Goal: Task Accomplishment & Management: Manage account settings

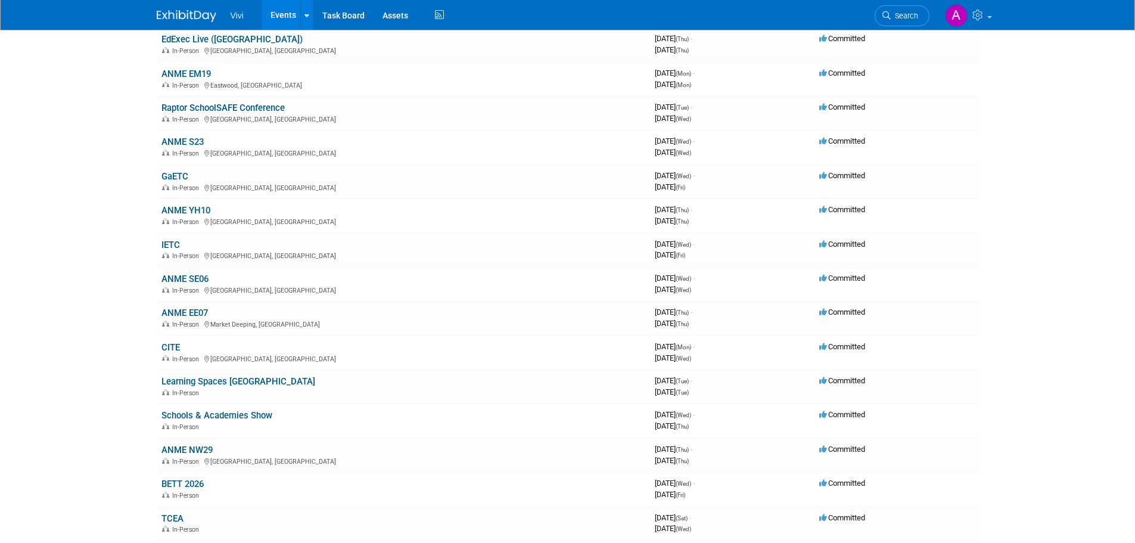
scroll to position [358, 0]
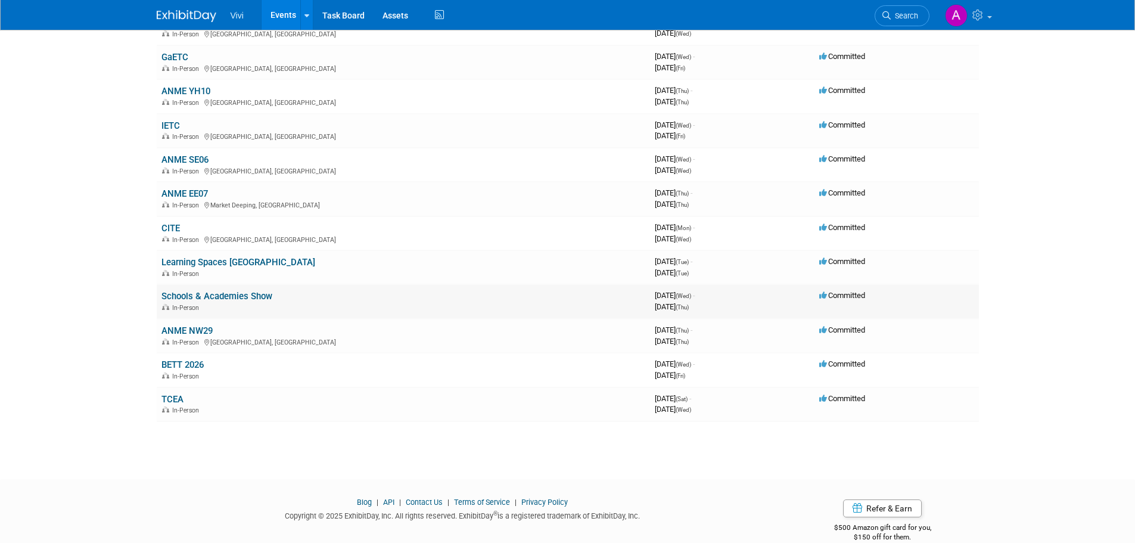
click at [255, 300] on link "Schools & Academies Show" at bounding box center [216, 296] width 111 height 11
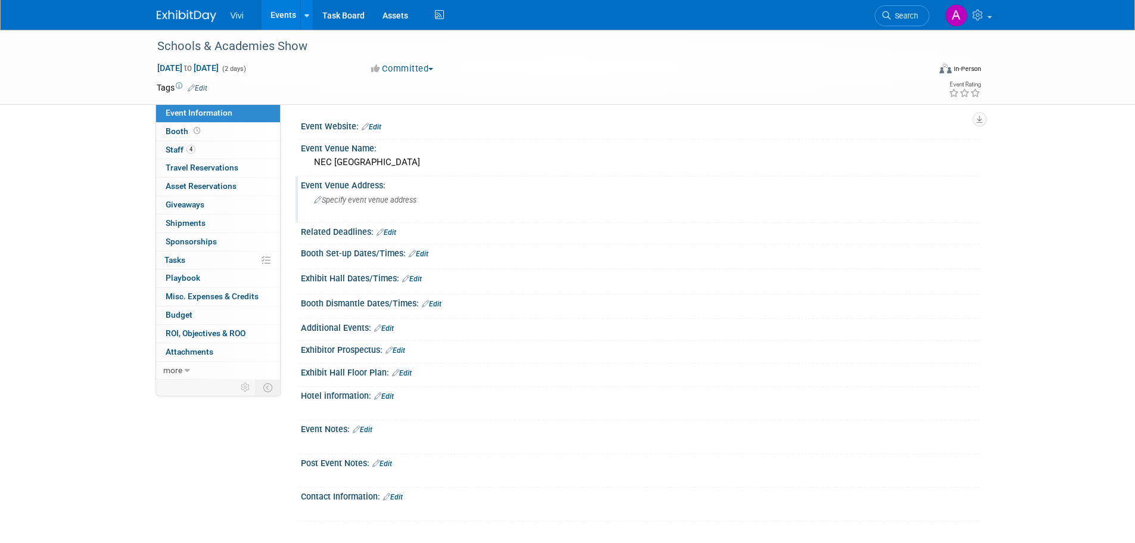
click at [386, 197] on span "Specify event venue address" at bounding box center [365, 199] width 102 height 9
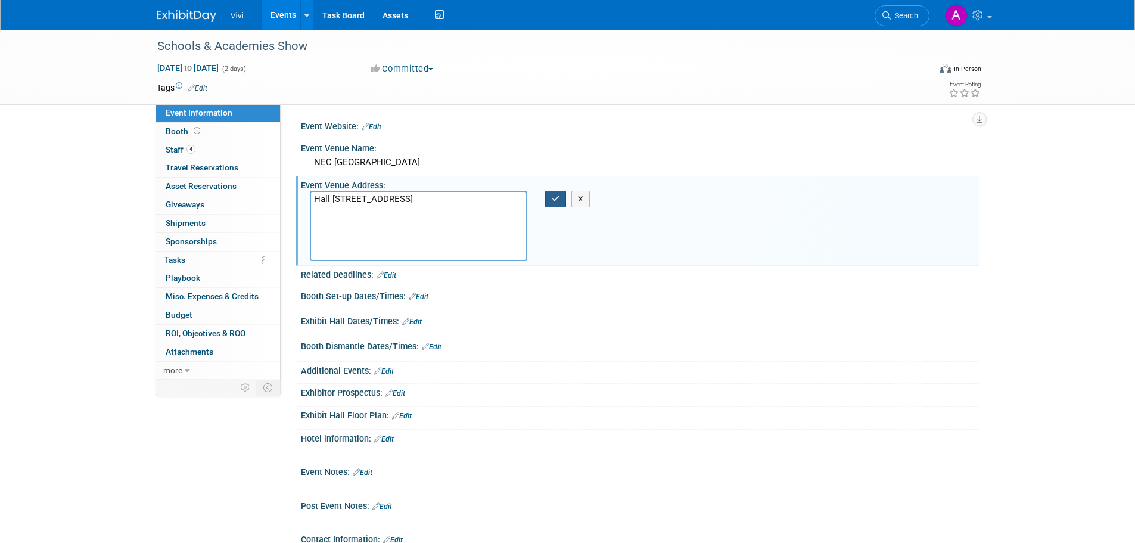
type textarea "Hall 1 NEC Birmingham Pendigo Way Marston Green Birmingham B40 1NT"
click at [556, 206] on button "button" at bounding box center [555, 199] width 21 height 17
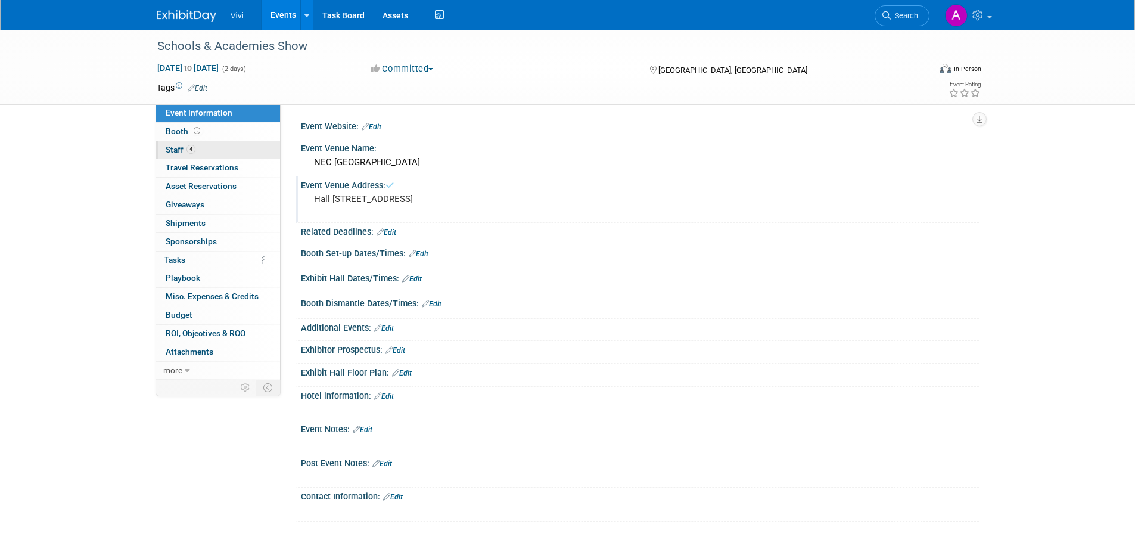
click at [185, 148] on span "Staff 4" at bounding box center [181, 150] width 30 height 10
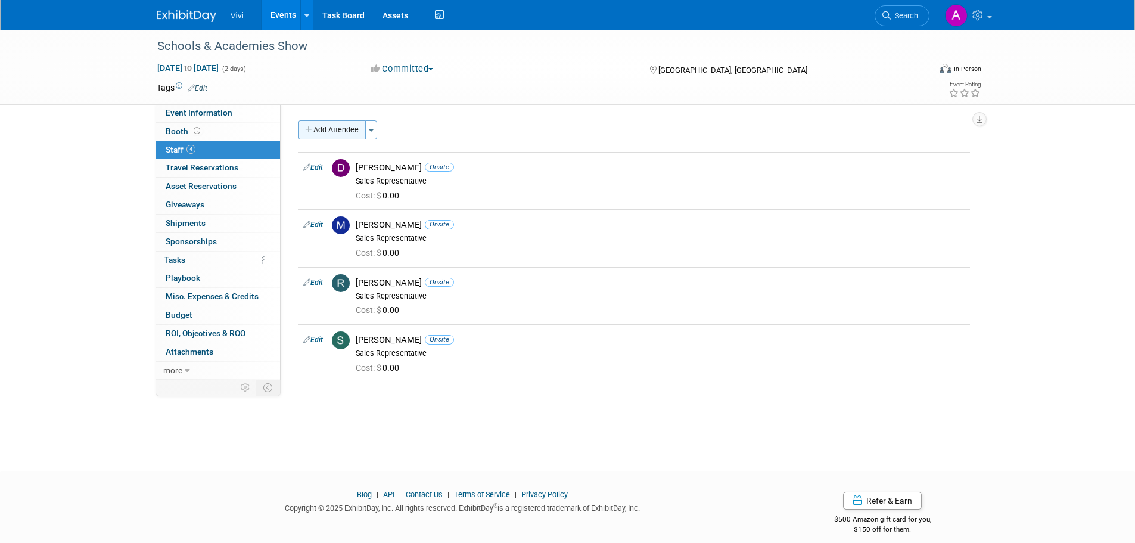
click at [341, 136] on button "Add Attendee" at bounding box center [332, 129] width 67 height 19
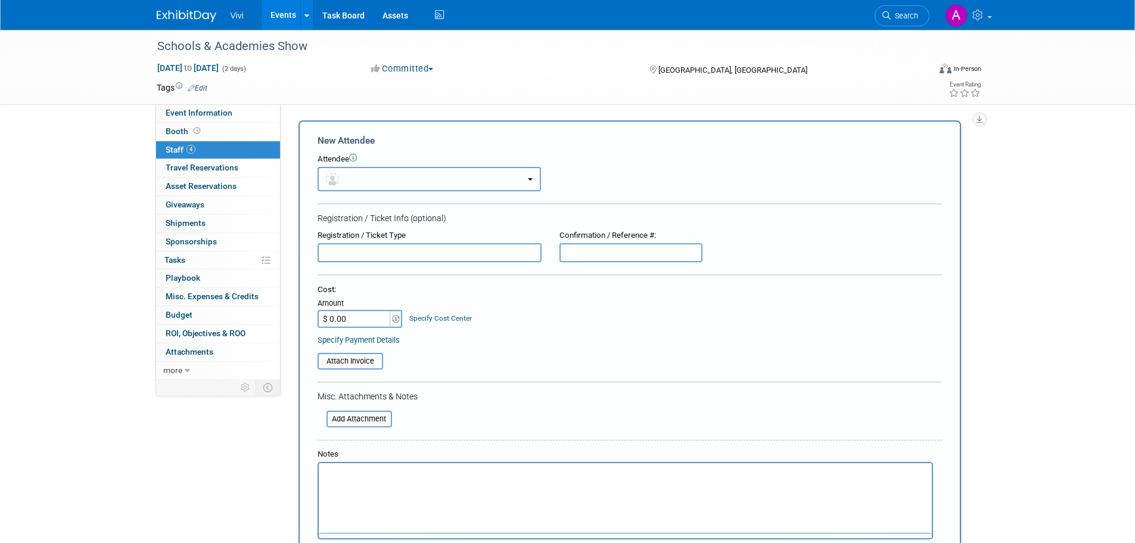
click at [360, 189] on button "button" at bounding box center [429, 179] width 223 height 24
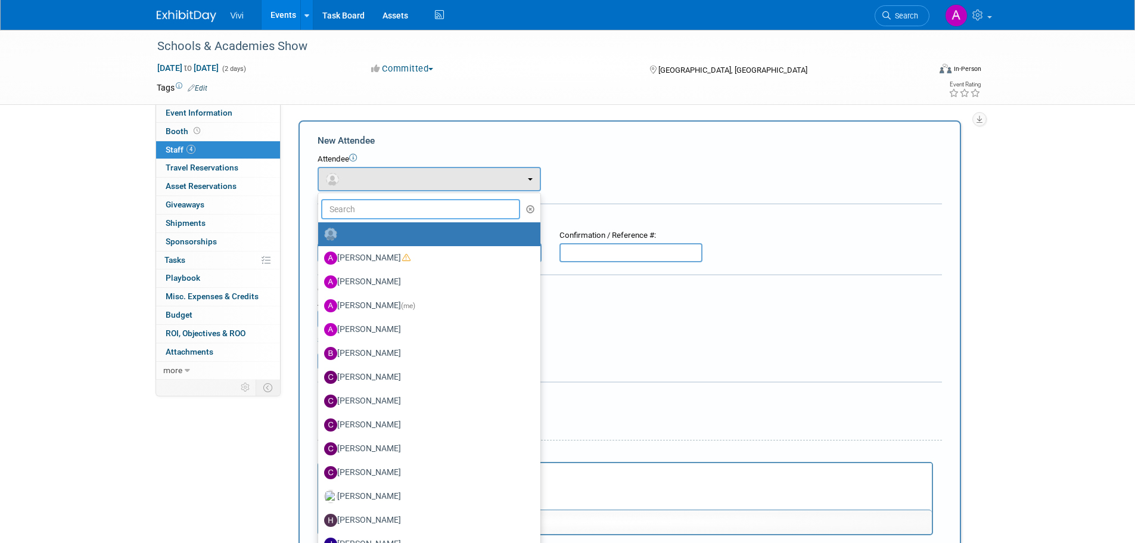
click at [368, 205] on input "text" at bounding box center [421, 209] width 200 height 20
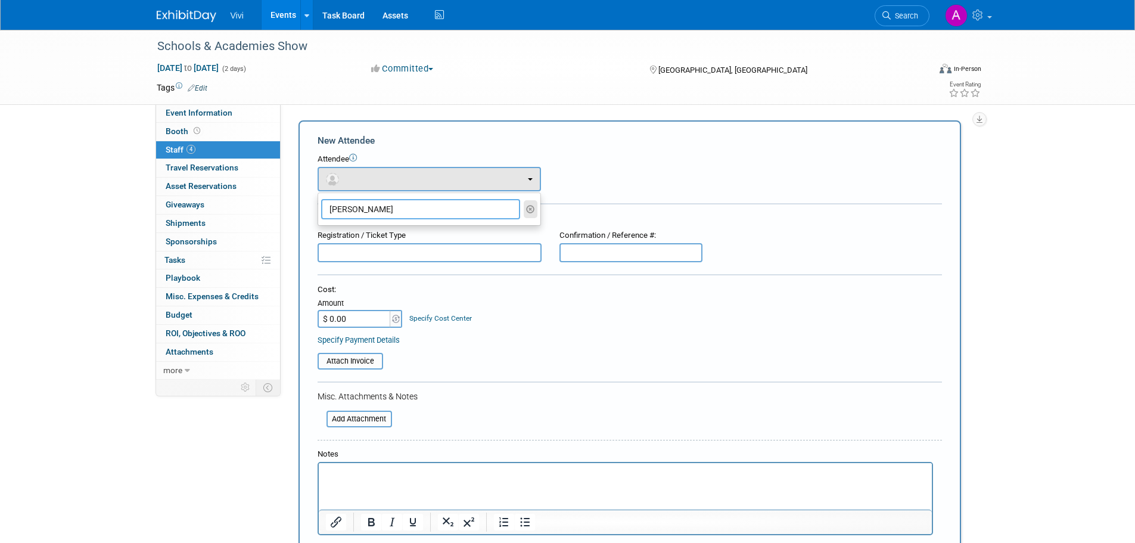
type input "neelam"
click at [530, 209] on icon "button" at bounding box center [530, 209] width 9 height 8
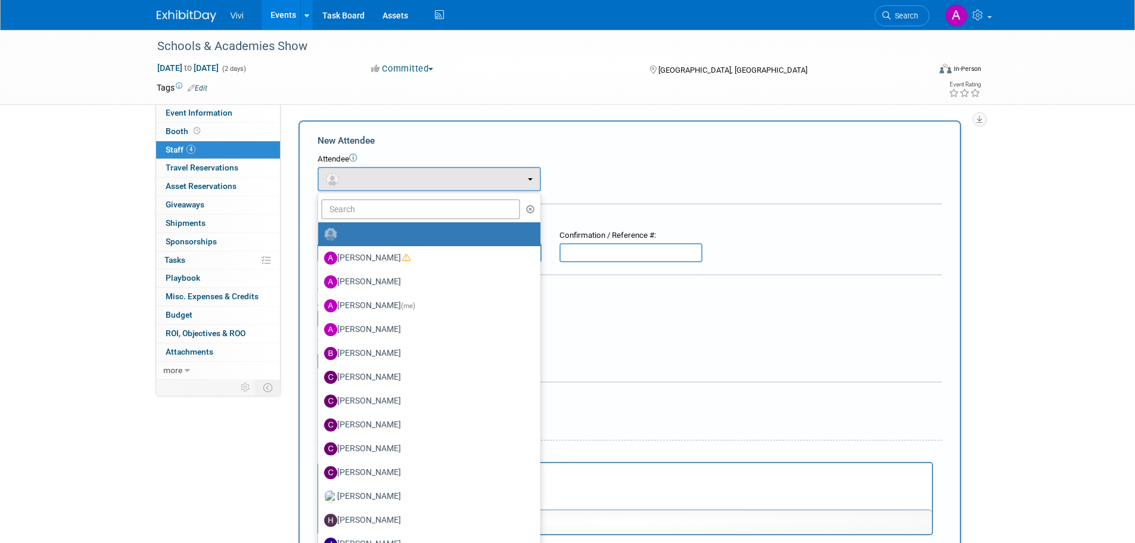
click at [474, 160] on div "Attendee" at bounding box center [630, 159] width 624 height 11
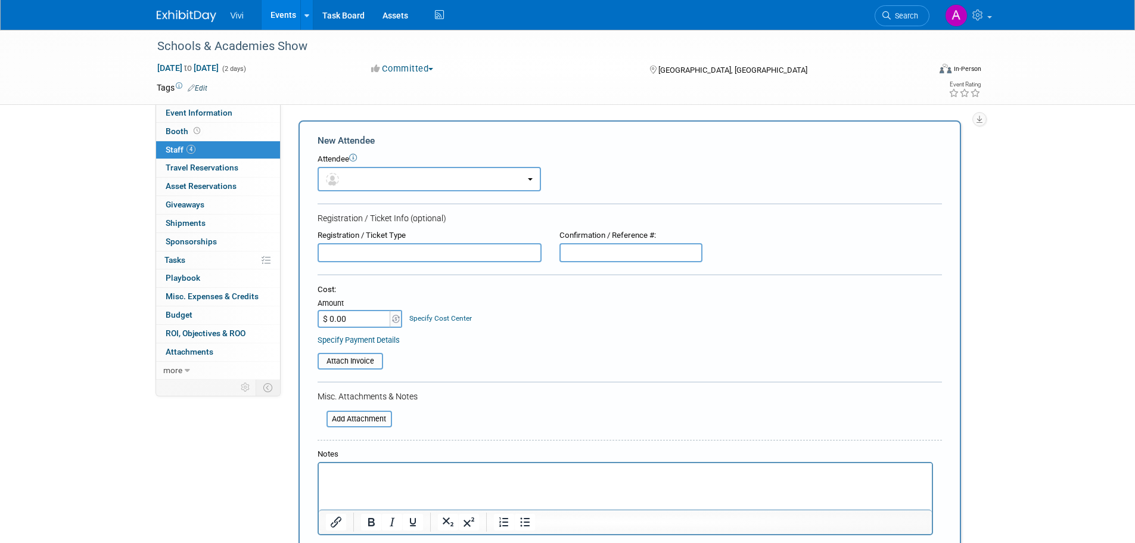
click at [199, 154] on link "4 Staff 4" at bounding box center [218, 150] width 124 height 18
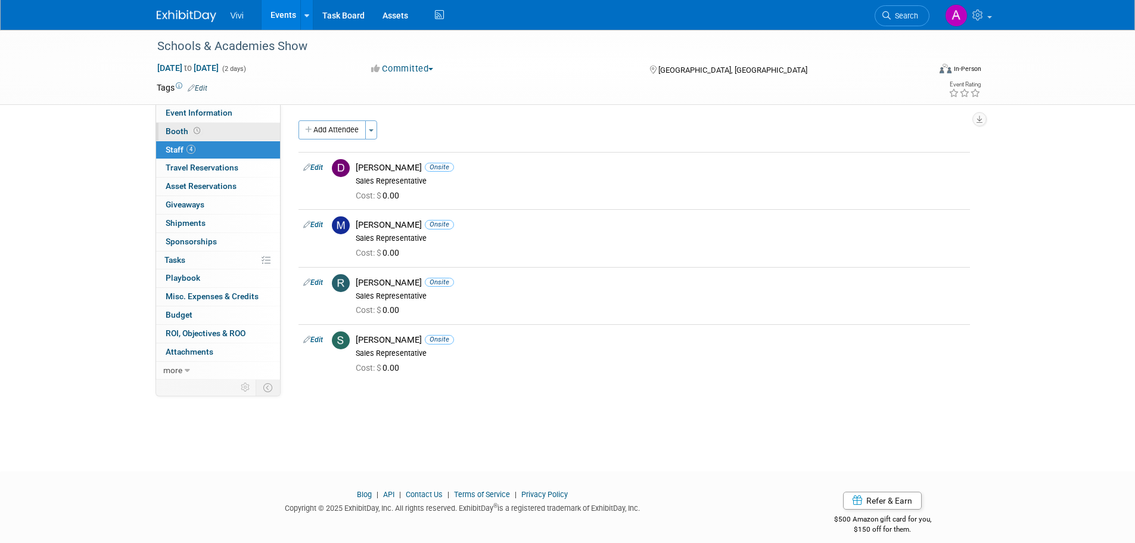
click at [207, 128] on link "Booth" at bounding box center [218, 132] width 124 height 18
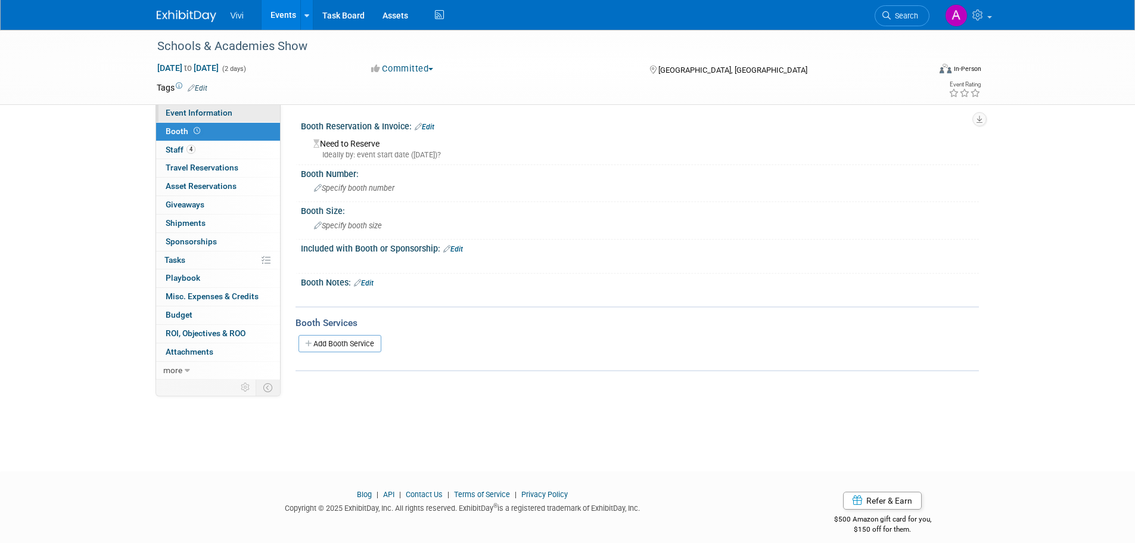
click at [218, 113] on span "Event Information" at bounding box center [199, 113] width 67 height 10
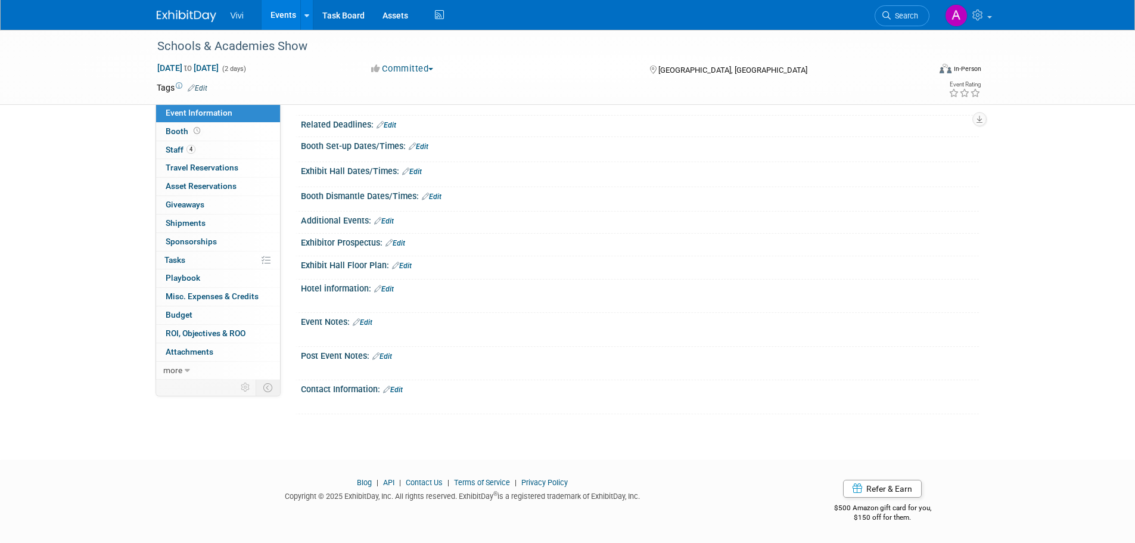
scroll to position [119, 0]
click at [370, 327] on link "Edit" at bounding box center [363, 322] width 20 height 8
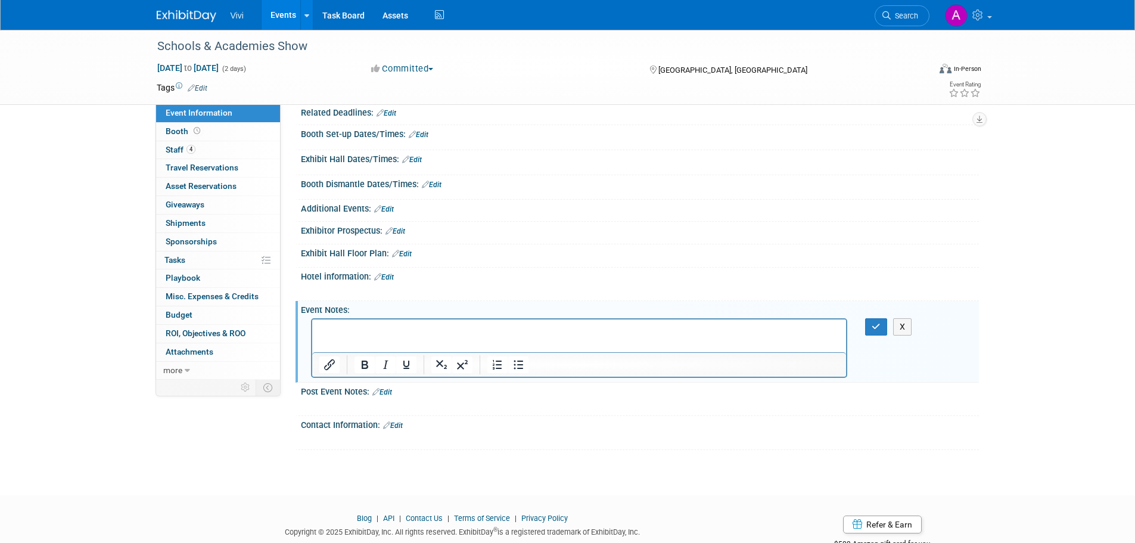
scroll to position [0, 0]
click at [881, 331] on icon "button" at bounding box center [876, 326] width 9 height 8
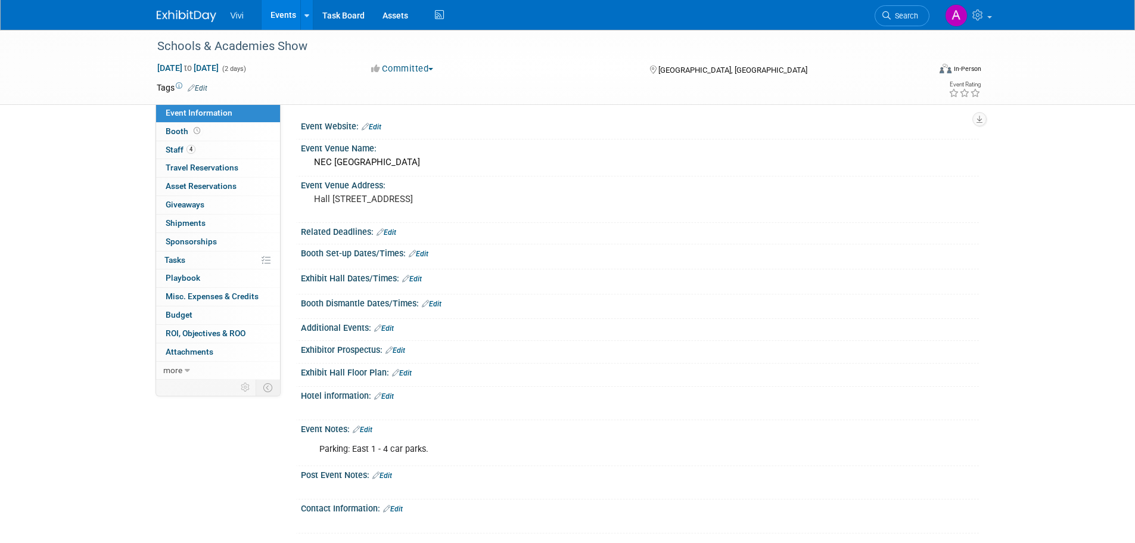
click at [415, 283] on link "Edit" at bounding box center [412, 279] width 20 height 8
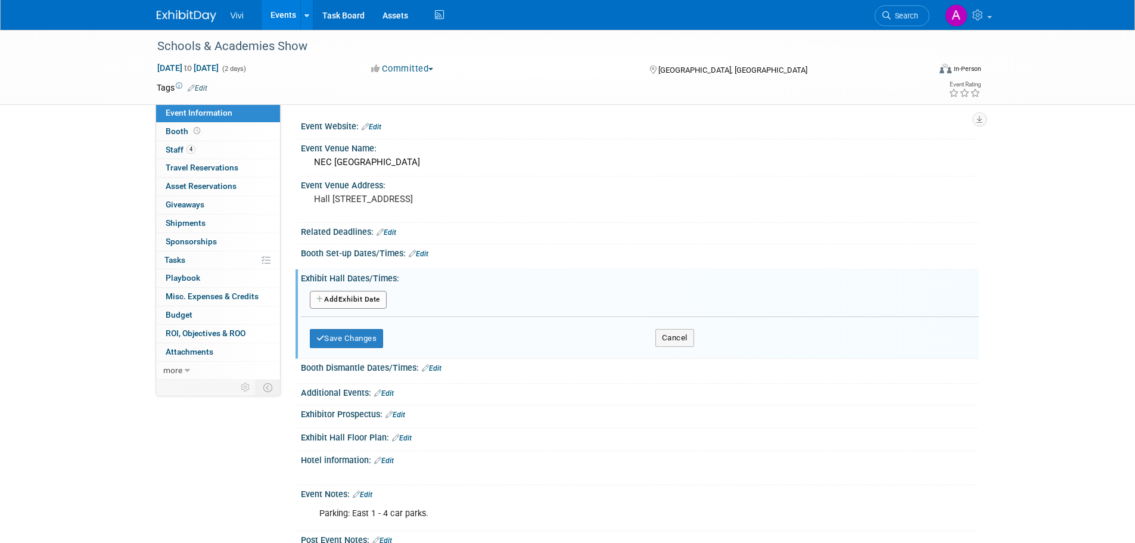
click at [372, 309] on button "Add Another Exhibit Date" at bounding box center [348, 300] width 77 height 18
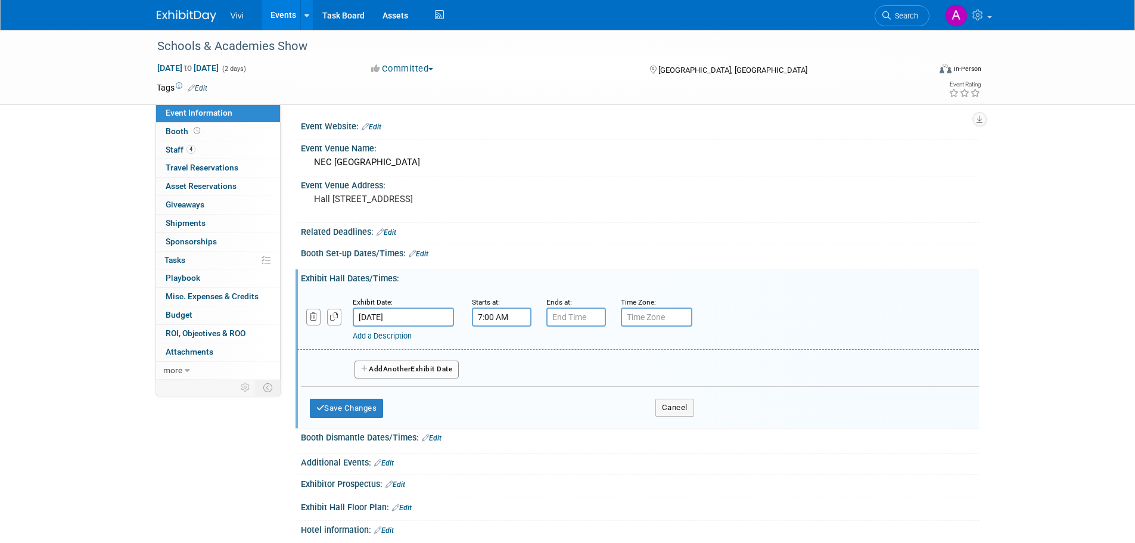
click at [491, 327] on input "7:00 AM" at bounding box center [502, 316] width 60 height 19
click at [509, 357] on span at bounding box center [499, 346] width 21 height 21
click at [548, 383] on span "00" at bounding box center [555, 371] width 23 height 21
click at [531, 427] on td "45" at bounding box center [532, 411] width 38 height 32
type input "8:45 AM"
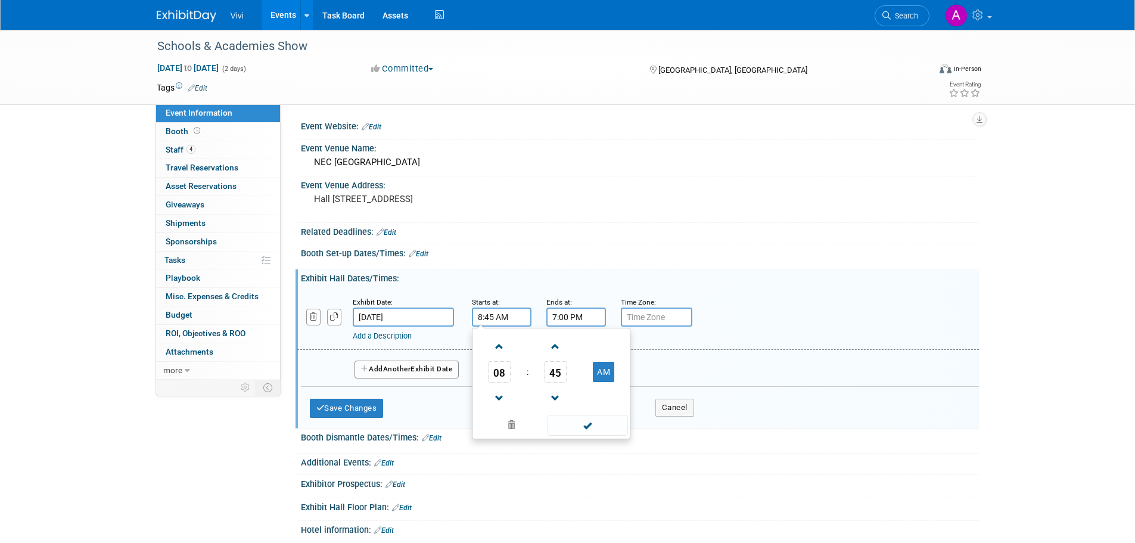
click at [565, 327] on input "7:00 PM" at bounding box center [576, 316] width 60 height 19
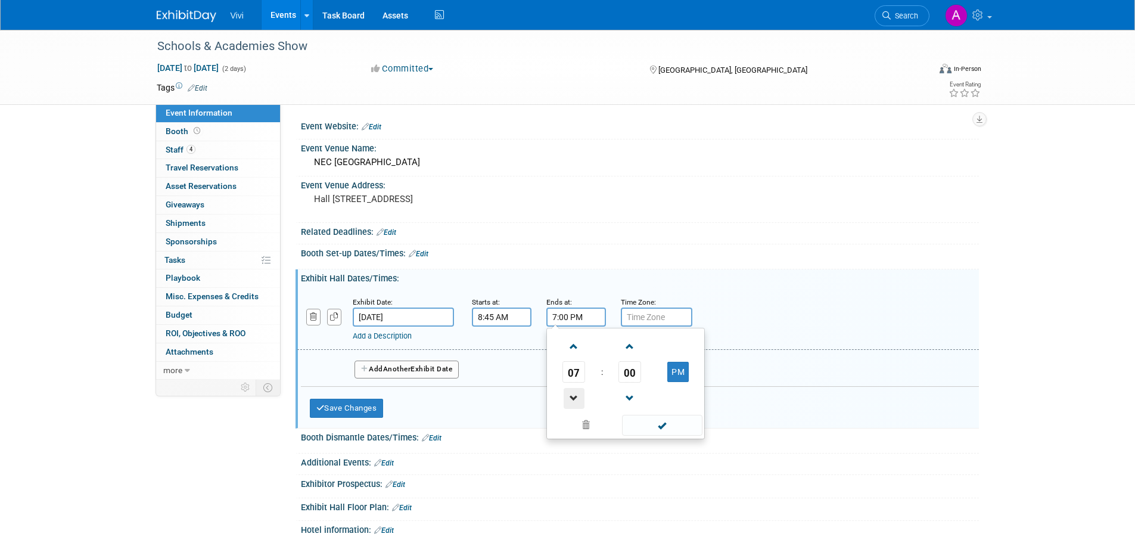
click at [569, 409] on span at bounding box center [574, 398] width 21 height 21
type input "5:00 PM"
click at [664, 436] on span at bounding box center [662, 425] width 80 height 21
click at [660, 327] on input "text" at bounding box center [657, 316] width 72 height 19
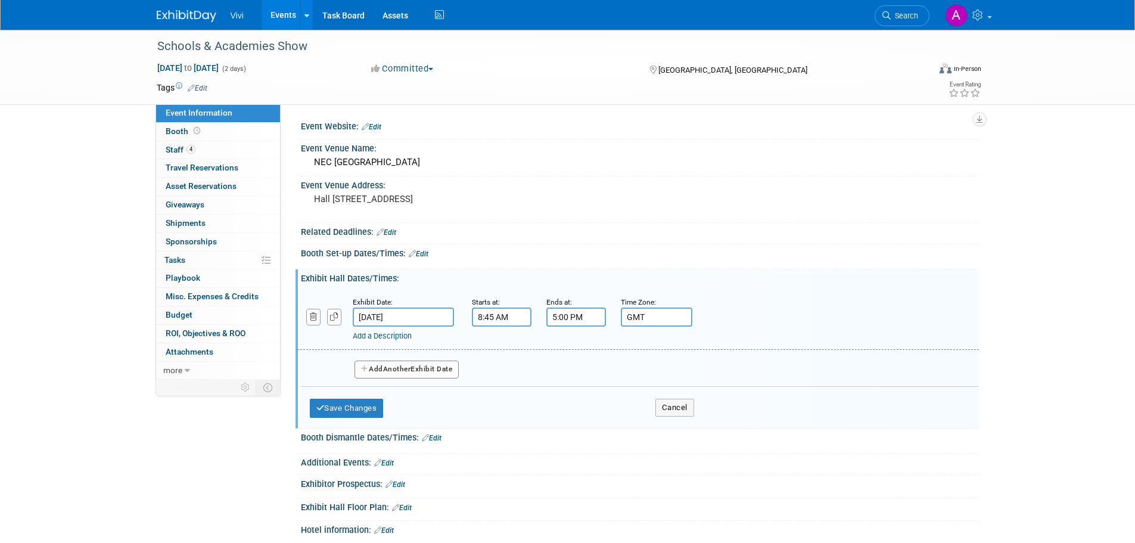
type input "GMT"
click at [391, 373] on span "Another" at bounding box center [397, 369] width 28 height 8
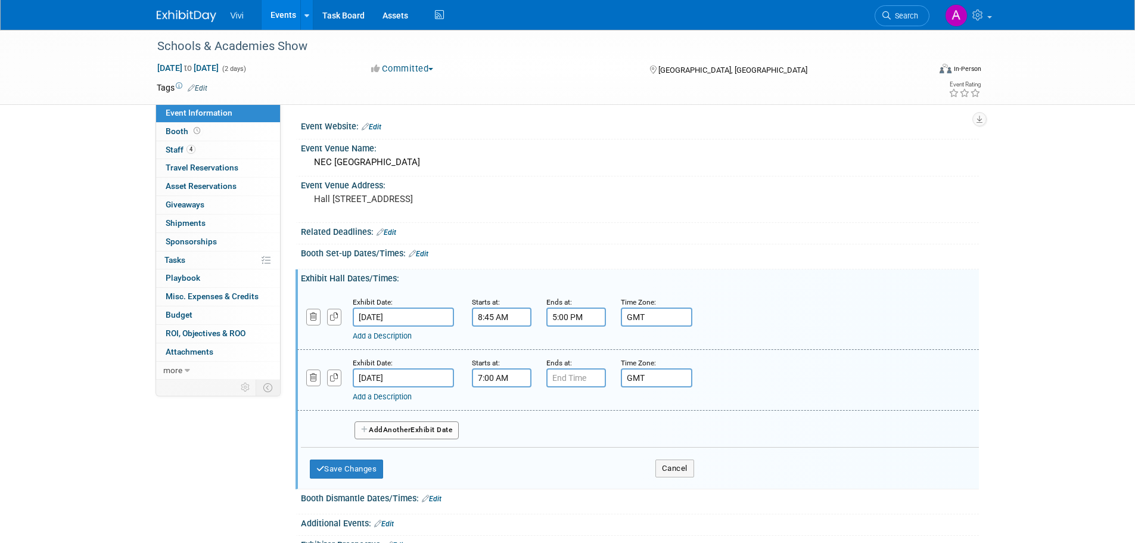
click at [506, 387] on input "7:00 AM" at bounding box center [502, 377] width 60 height 19
click at [505, 418] on span at bounding box center [499, 407] width 21 height 21
click at [546, 443] on span "00" at bounding box center [555, 432] width 23 height 21
click at [524, 488] on td "45" at bounding box center [532, 472] width 38 height 32
type input "8:45 AM"
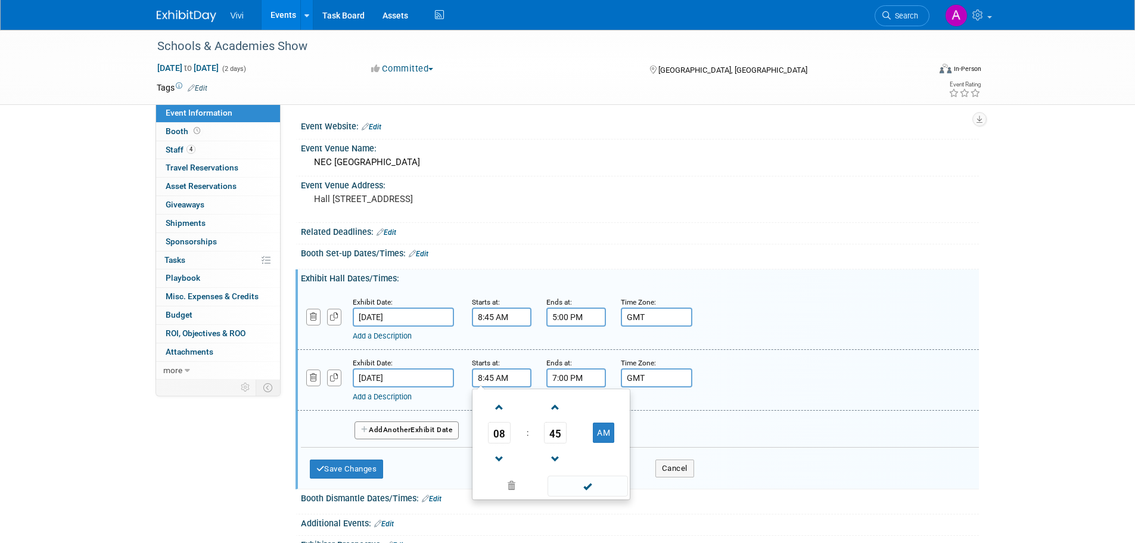
click at [573, 387] on input "7:00 PM" at bounding box center [576, 377] width 60 height 19
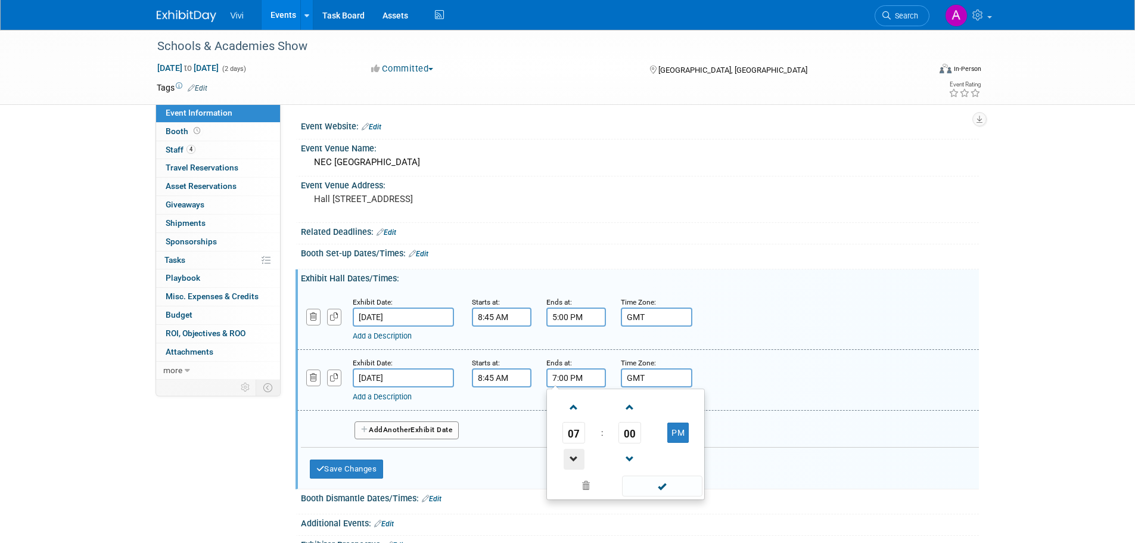
click at [570, 470] on span at bounding box center [574, 459] width 21 height 21
type input "5:00 PM"
click at [644, 496] on span at bounding box center [662, 485] width 80 height 21
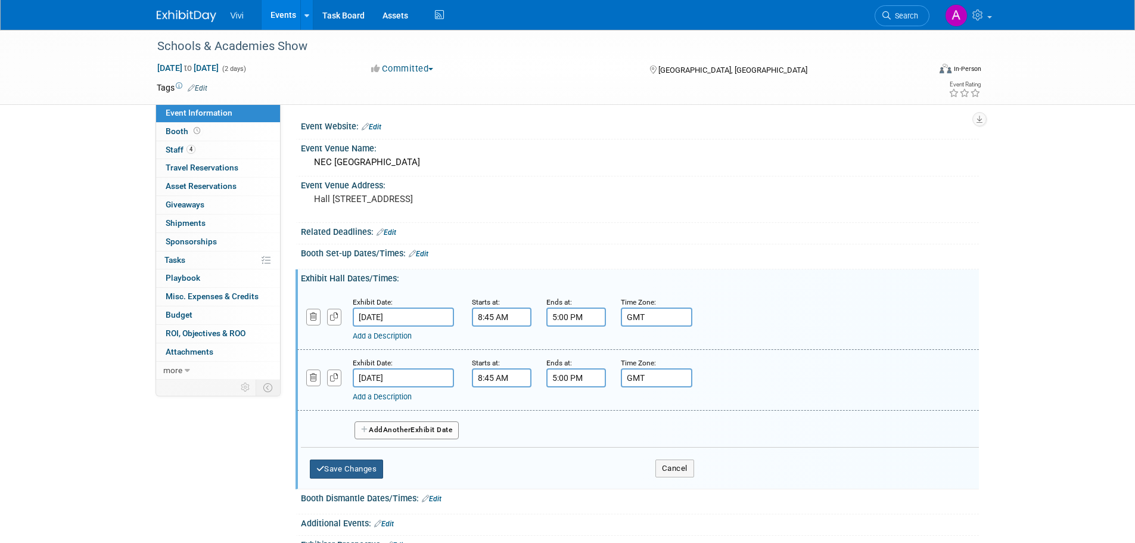
click at [359, 478] on button "Save Changes" at bounding box center [347, 468] width 74 height 19
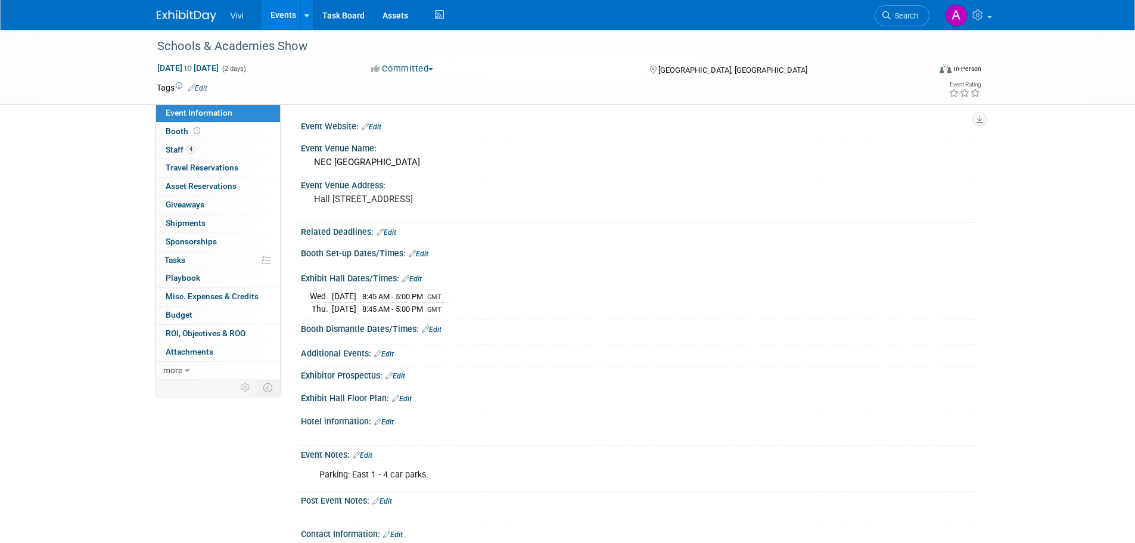
click at [425, 258] on link "Edit" at bounding box center [419, 254] width 20 height 8
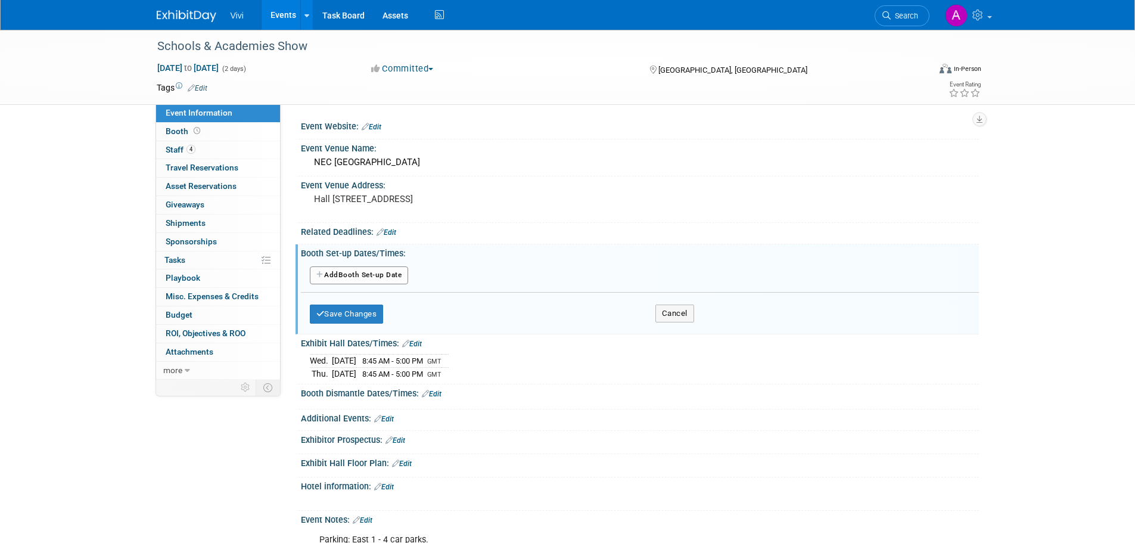
click at [365, 284] on button "Add Another Booth Set-up Date" at bounding box center [359, 275] width 99 height 18
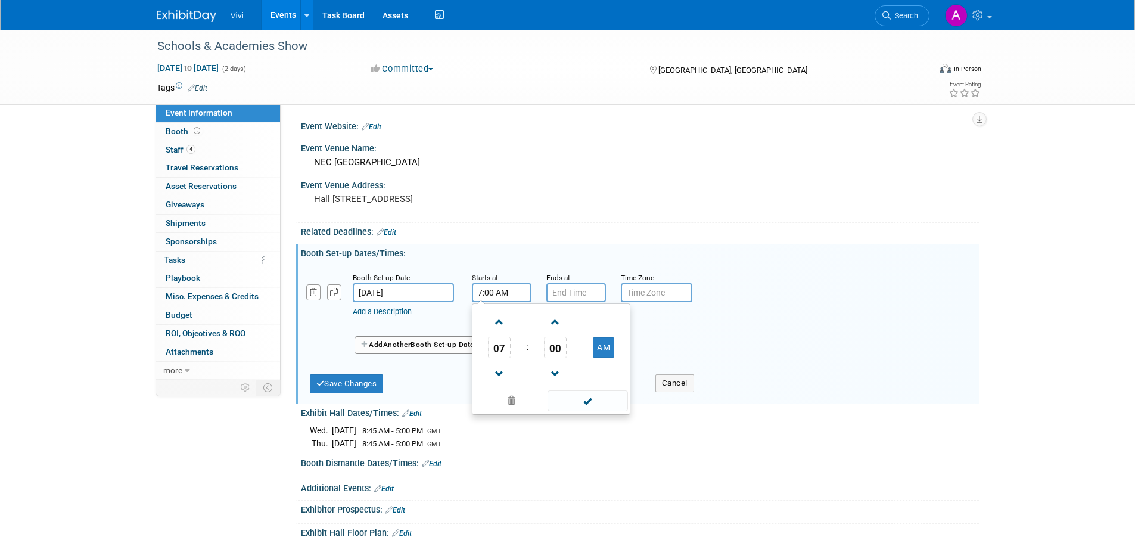
click at [503, 302] on input "7:00 AM" at bounding box center [502, 292] width 60 height 19
click at [504, 332] on span at bounding box center [499, 322] width 21 height 21
type input "10:00 AM"
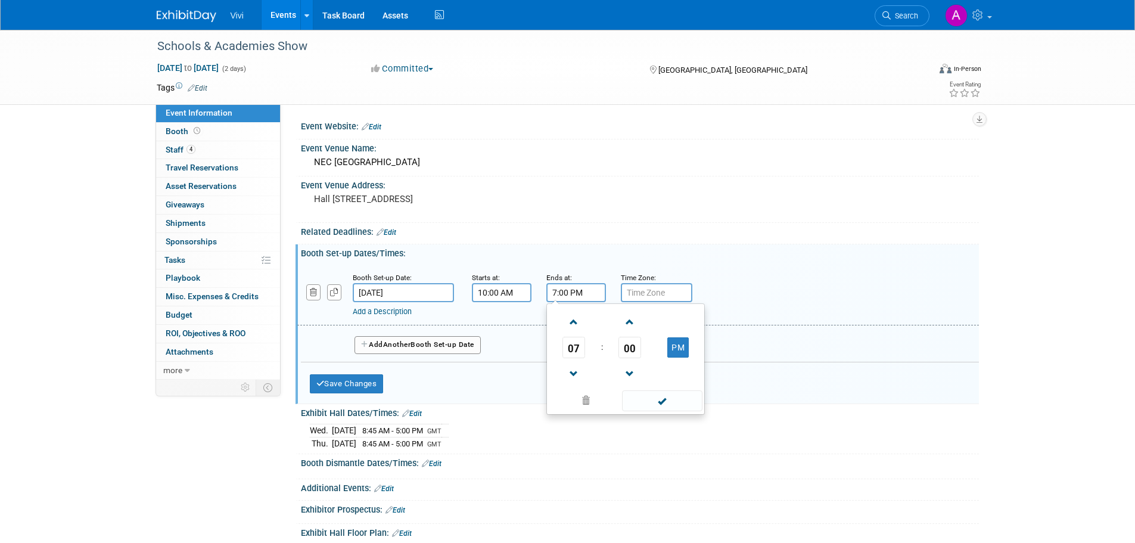
click at [567, 302] on input "7:00 PM" at bounding box center [576, 292] width 60 height 19
click at [582, 332] on span at bounding box center [574, 322] width 21 height 21
type input "8:00 PM"
click at [689, 411] on span at bounding box center [662, 400] width 80 height 21
click at [650, 302] on input "text" at bounding box center [657, 292] width 72 height 19
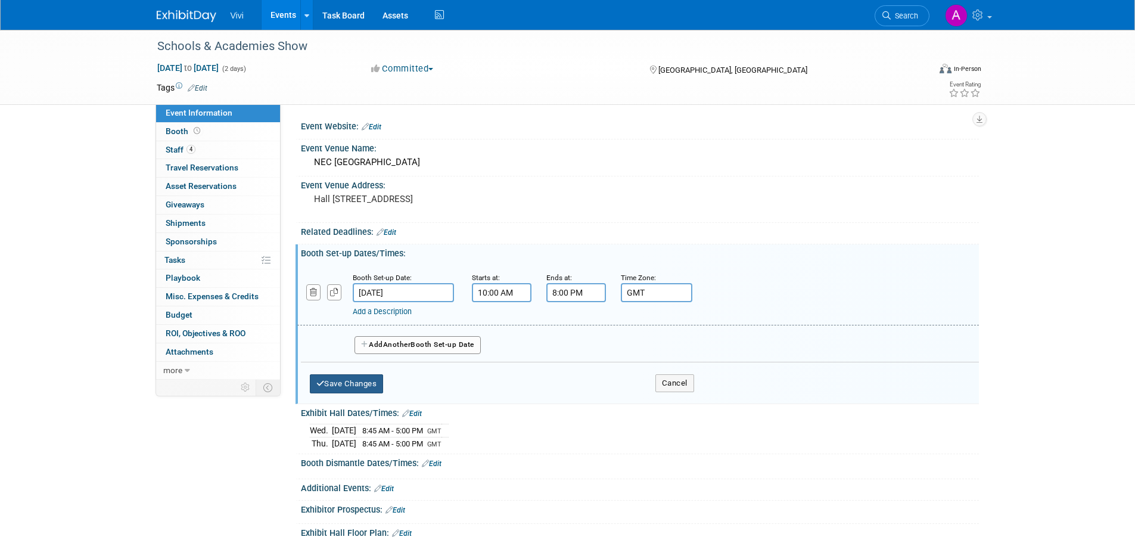
type input "GMT"
click at [350, 393] on button "Save Changes" at bounding box center [347, 383] width 74 height 19
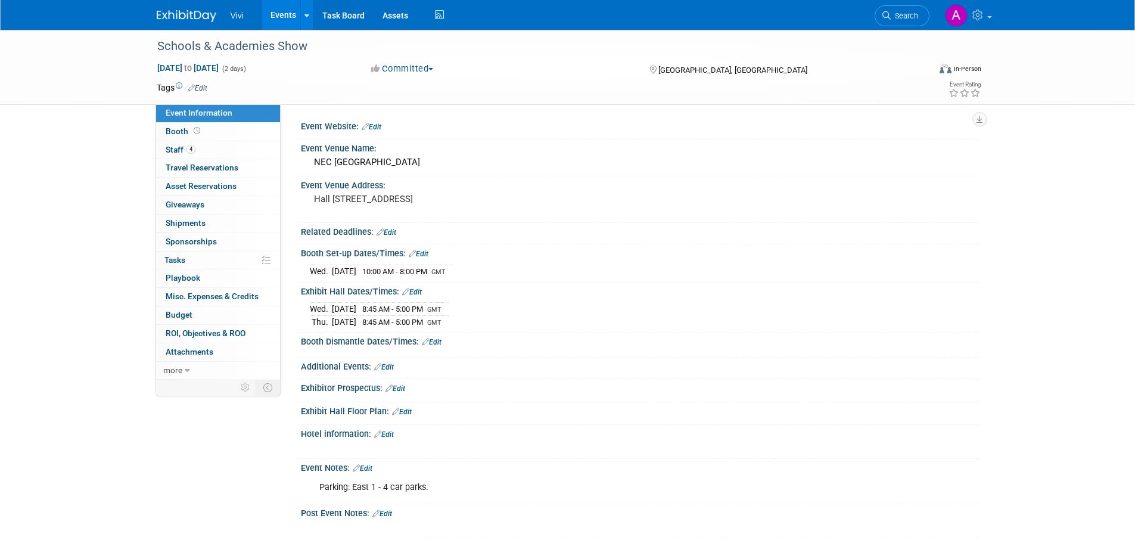
scroll to position [60, 0]
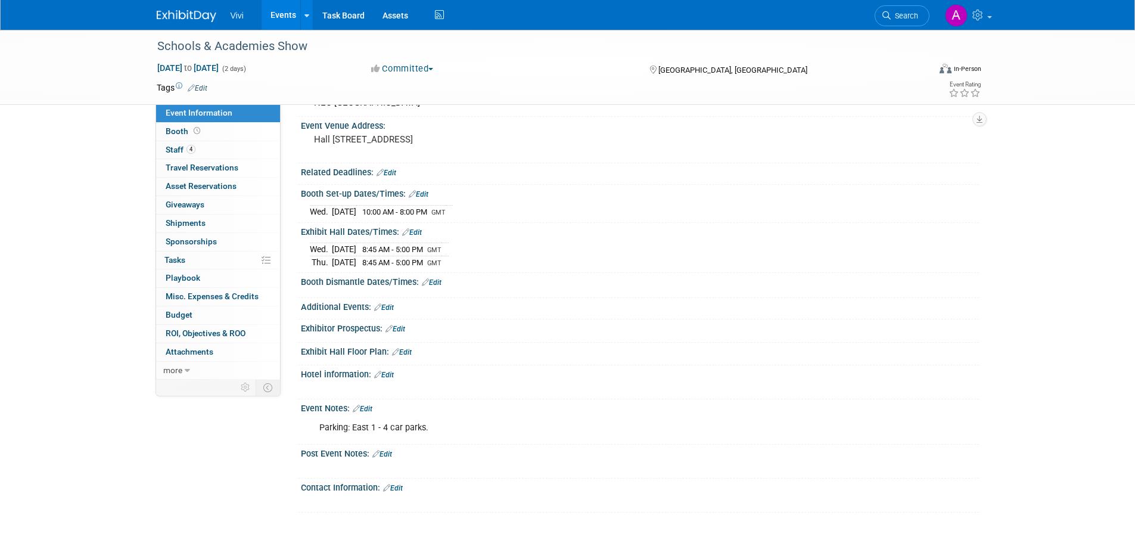
click at [435, 287] on link "Edit" at bounding box center [432, 282] width 20 height 8
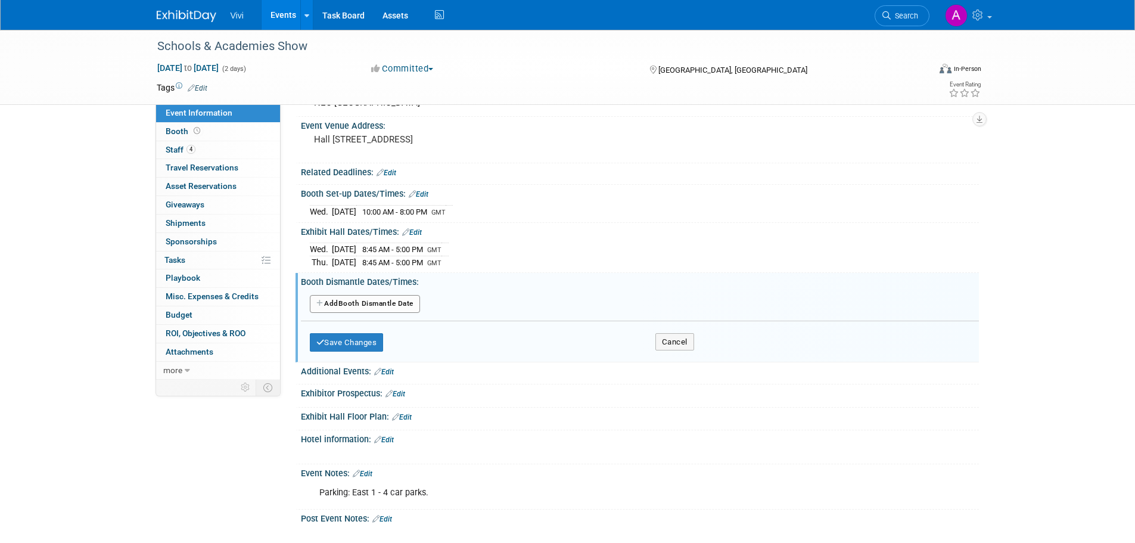
click at [372, 313] on button "Add Another Booth Dismantle Date" at bounding box center [365, 304] width 110 height 18
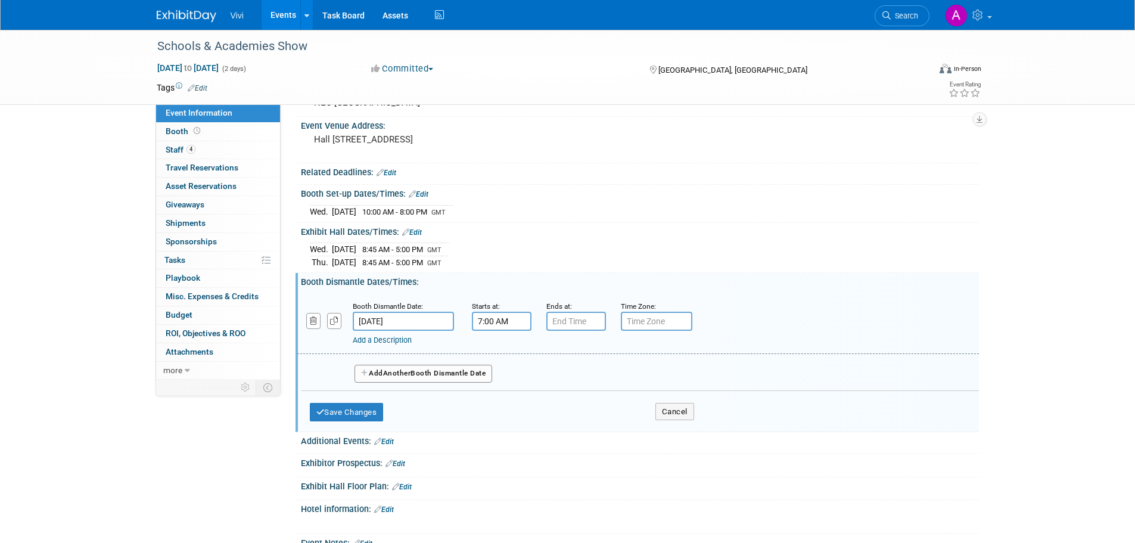
click at [496, 331] on input "7:00 AM" at bounding box center [502, 321] width 60 height 19
click at [503, 387] on span "07" at bounding box center [499, 375] width 23 height 21
click at [546, 399] on td "05" at bounding box center [532, 383] width 38 height 32
click at [605, 386] on button "AM" at bounding box center [603, 376] width 21 height 20
type input "5:00 PM"
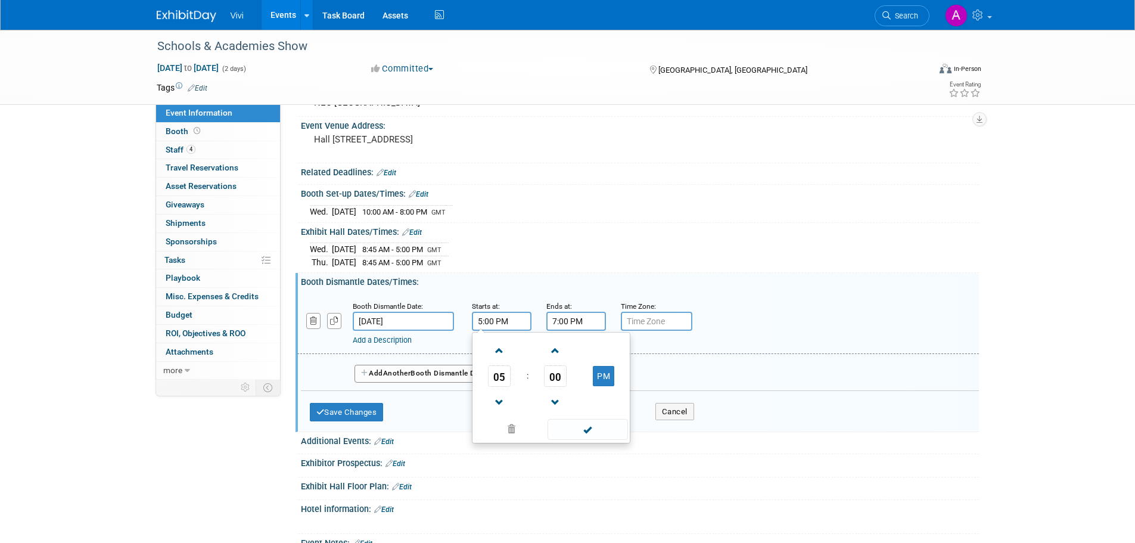
click at [568, 331] on input "7:00 PM" at bounding box center [576, 321] width 60 height 19
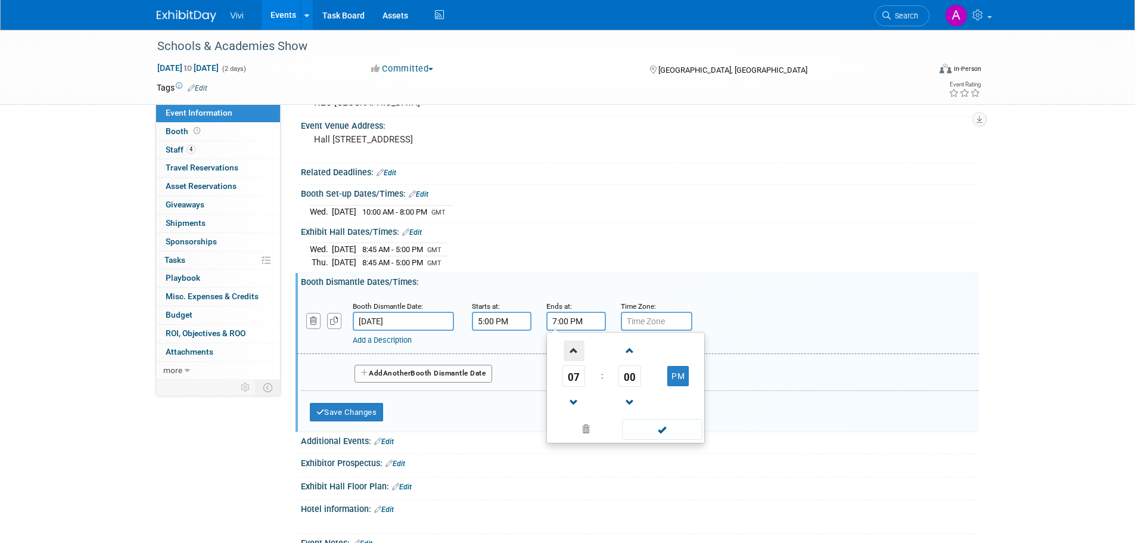
click at [569, 361] on span at bounding box center [574, 350] width 21 height 21
type input "9:00 PM"
click at [662, 440] on span at bounding box center [662, 429] width 80 height 21
click at [653, 331] on input "text" at bounding box center [657, 321] width 72 height 19
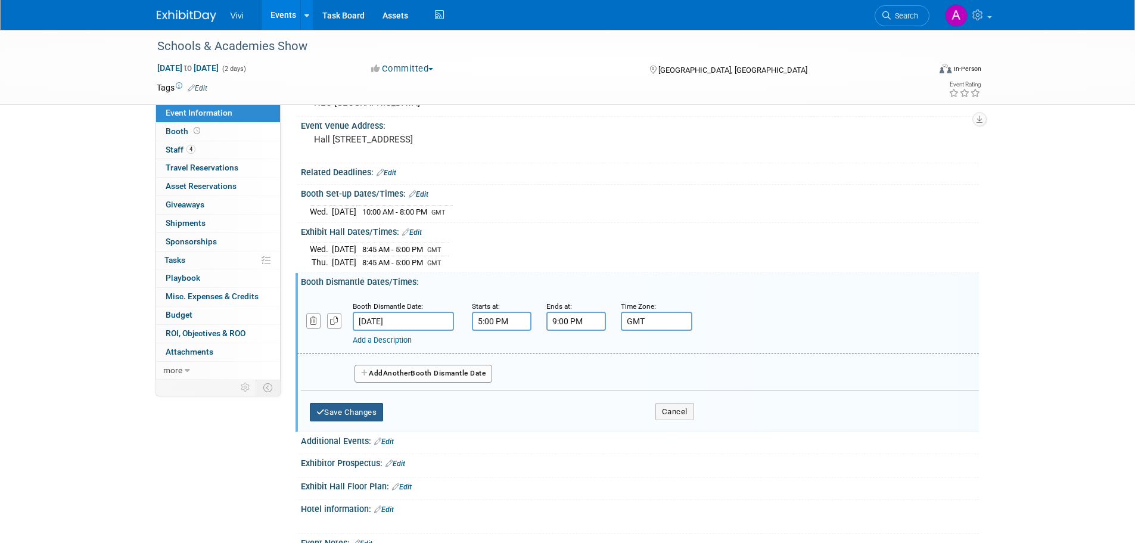
type input "GMT"
click at [341, 422] on button "Save Changes" at bounding box center [347, 412] width 74 height 19
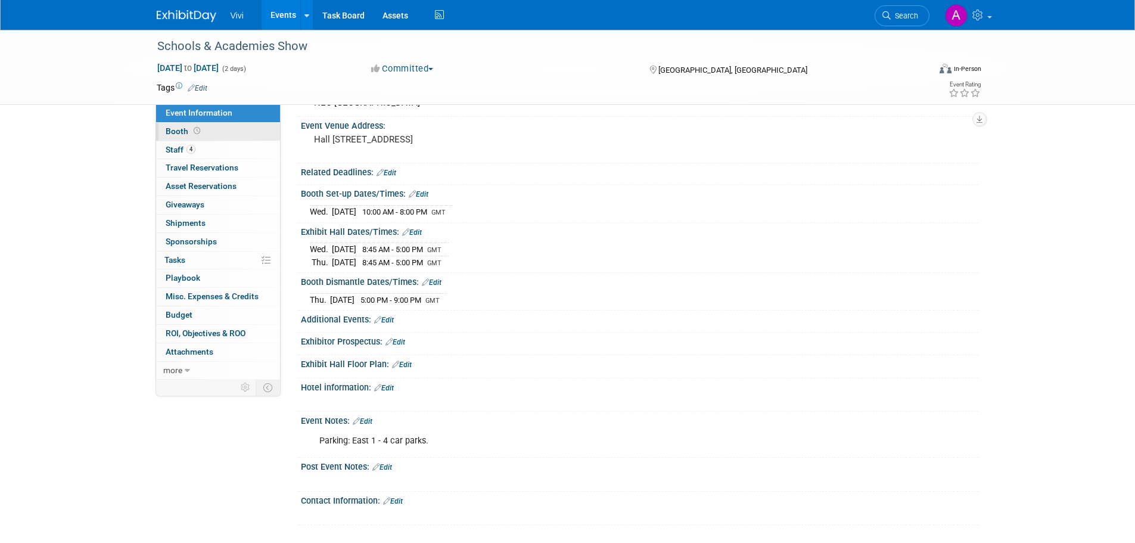
click at [198, 130] on icon at bounding box center [197, 131] width 7 height 7
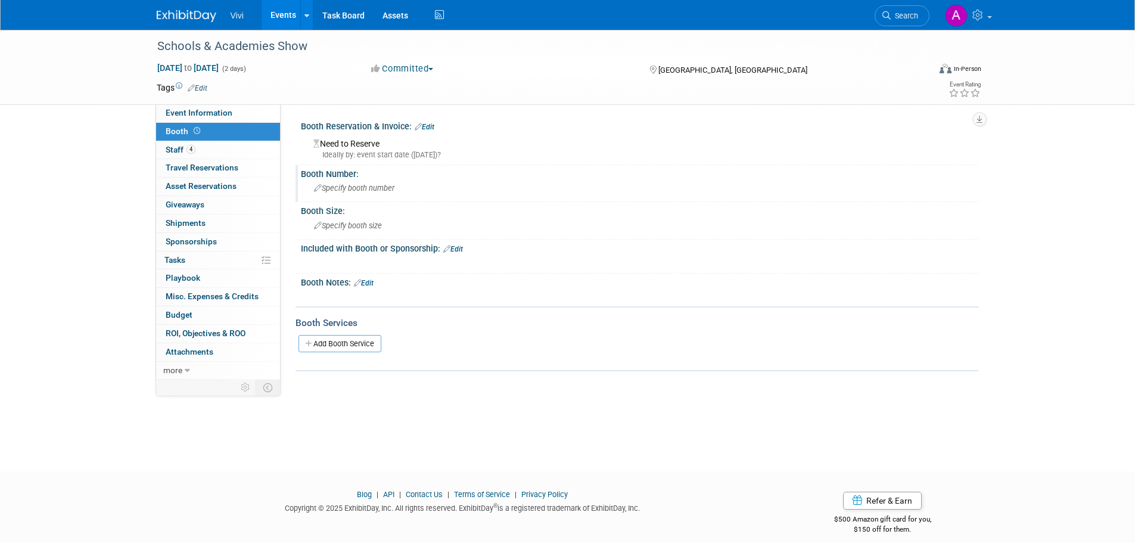
click at [363, 189] on span "Specify booth number" at bounding box center [354, 188] width 80 height 9
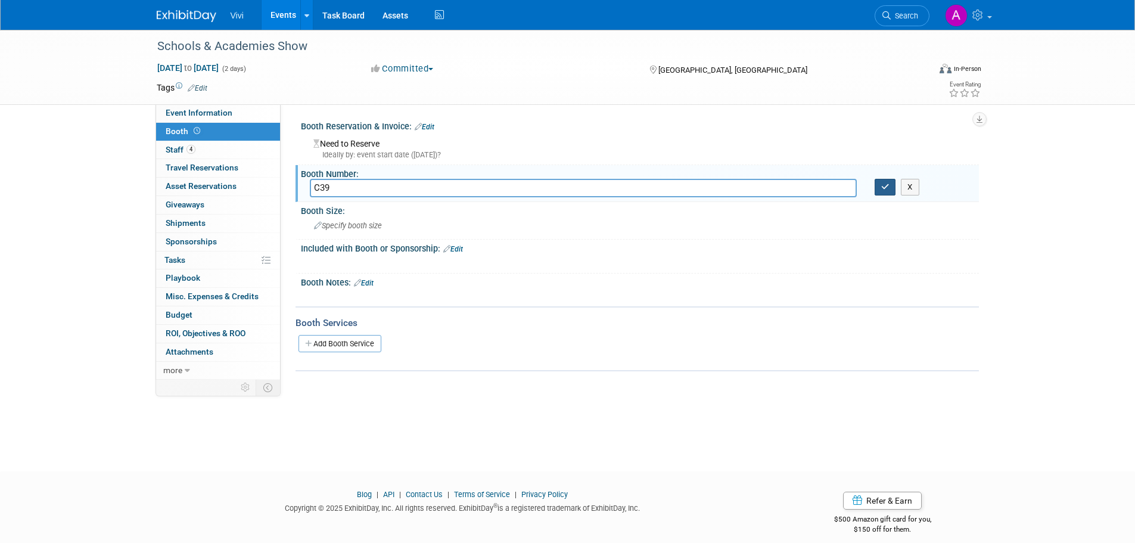
type input "C39"
click at [888, 188] on icon "button" at bounding box center [885, 187] width 8 height 8
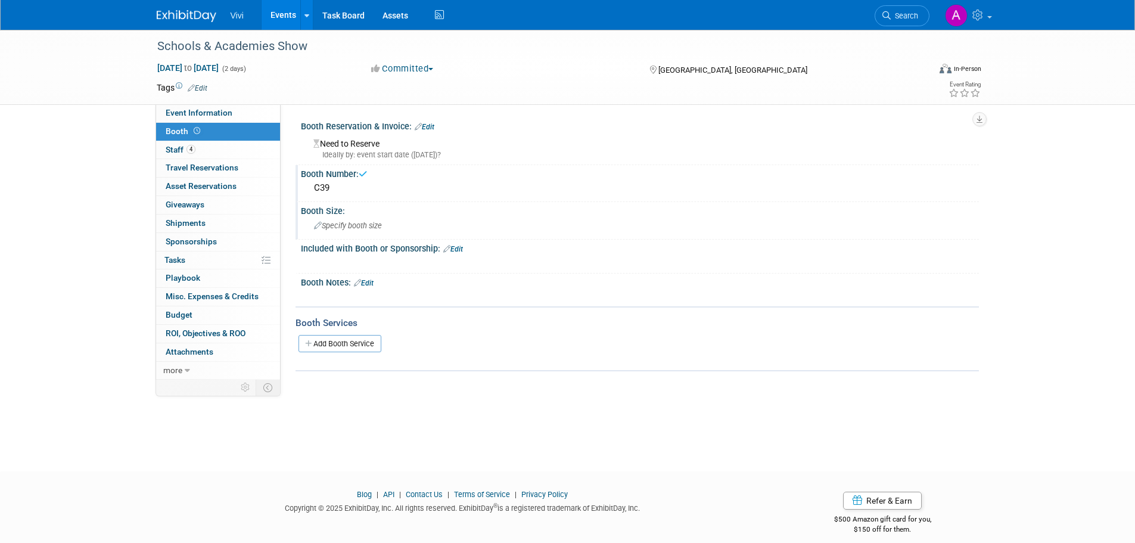
click at [406, 220] on div "Specify booth size" at bounding box center [640, 225] width 660 height 18
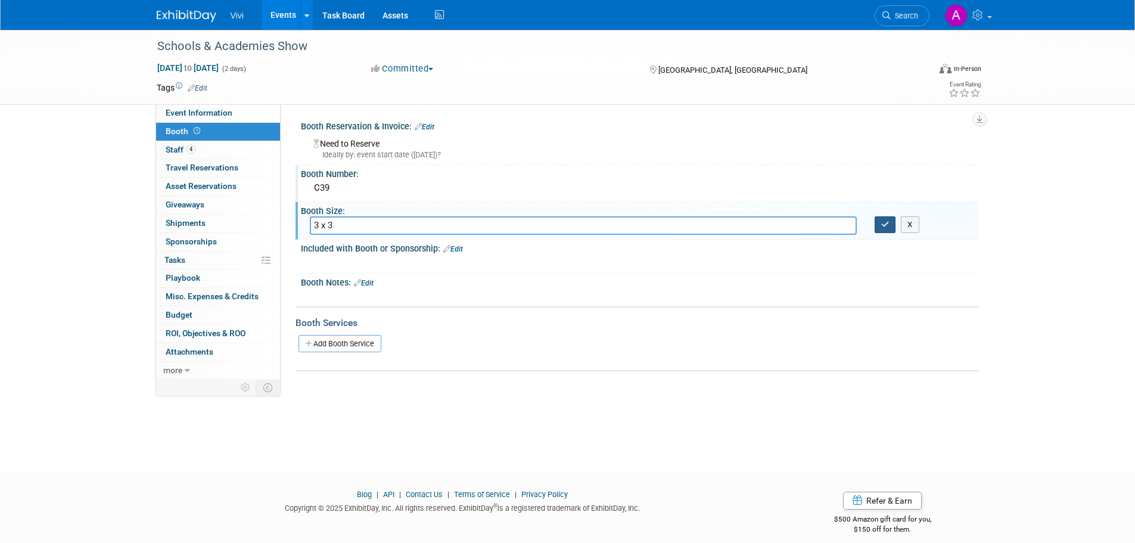
type input "3 x 3"
click at [878, 228] on button "button" at bounding box center [885, 224] width 21 height 17
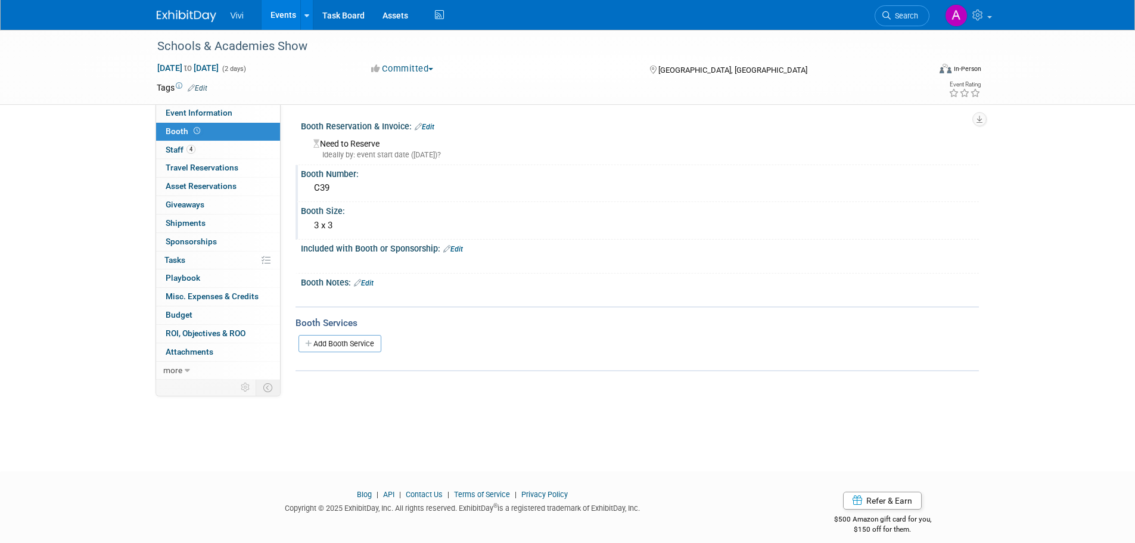
click at [347, 150] on div "Ideally by: event start date (Wed. Nov 19, 2025)?" at bounding box center [641, 155] width 657 height 11
click at [426, 129] on link "Edit" at bounding box center [425, 127] width 20 height 8
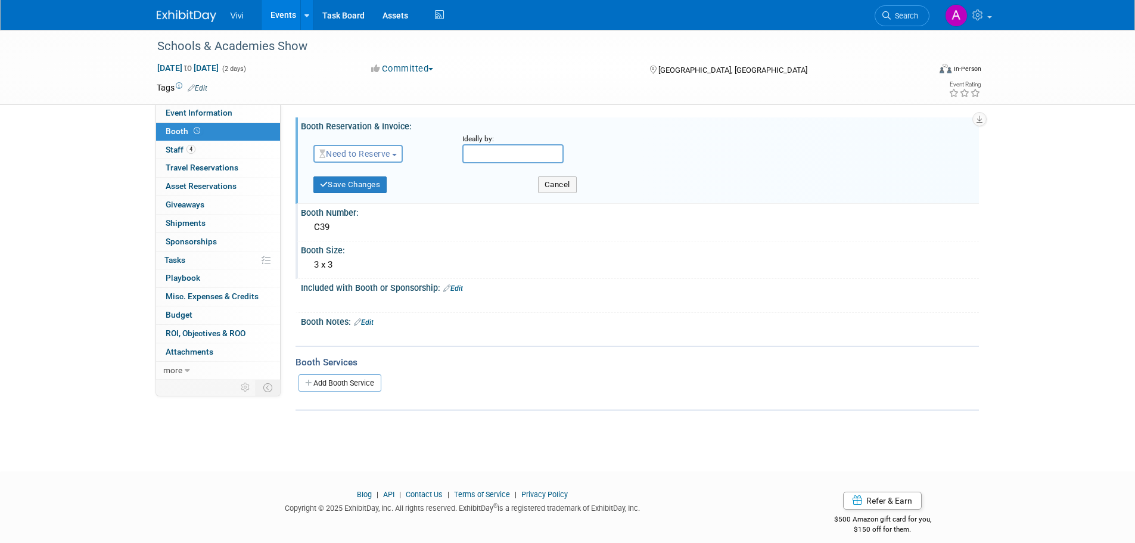
click at [358, 155] on span "Need to Reserve" at bounding box center [354, 154] width 71 height 10
click at [366, 186] on link "Reserved" at bounding box center [378, 190] width 128 height 17
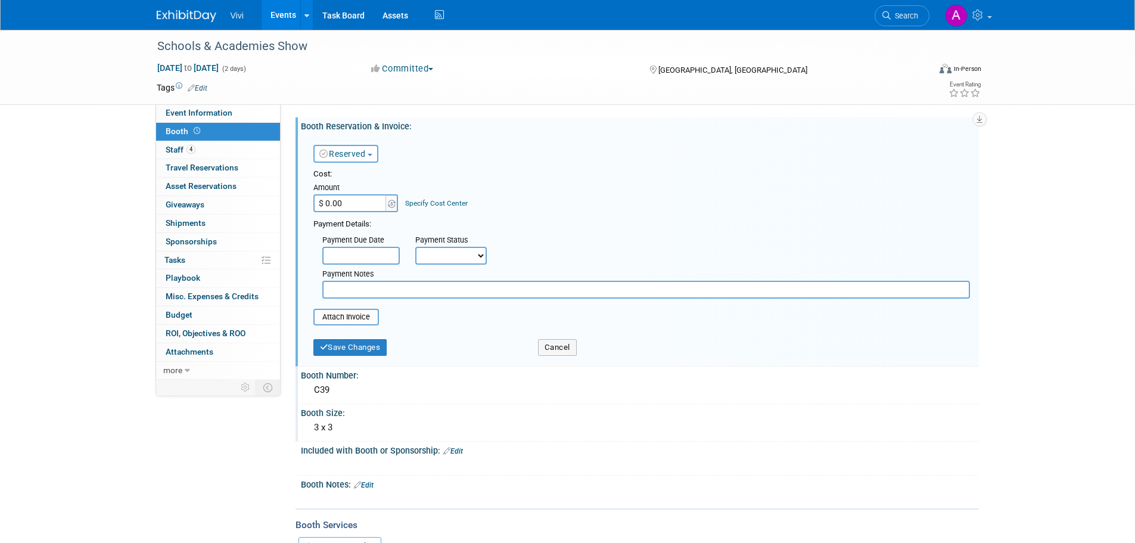
click at [339, 201] on input "$ 0.00" at bounding box center [350, 203] width 74 height 18
type input "$ 7,875.00"
click at [360, 346] on button "Save Changes" at bounding box center [350, 347] width 74 height 17
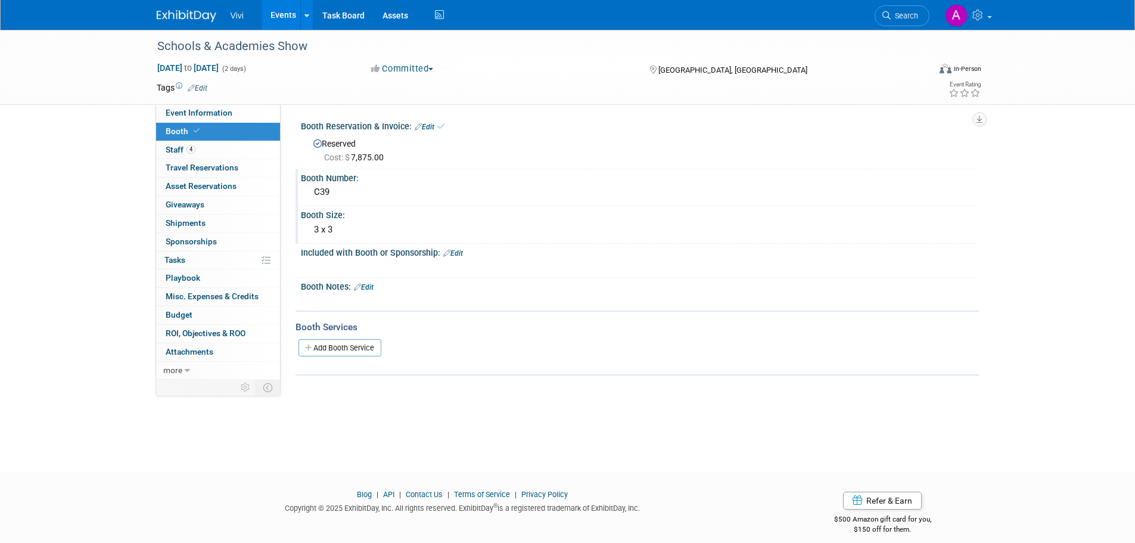
click at [79, 201] on div "Schools & Academies Show Nov 19, 2025 to Nov 20, 2025 (2 days) Nov 19, 2025 to …" at bounding box center [567, 240] width 1135 height 420
click at [219, 112] on span "Event Information" at bounding box center [199, 113] width 67 height 10
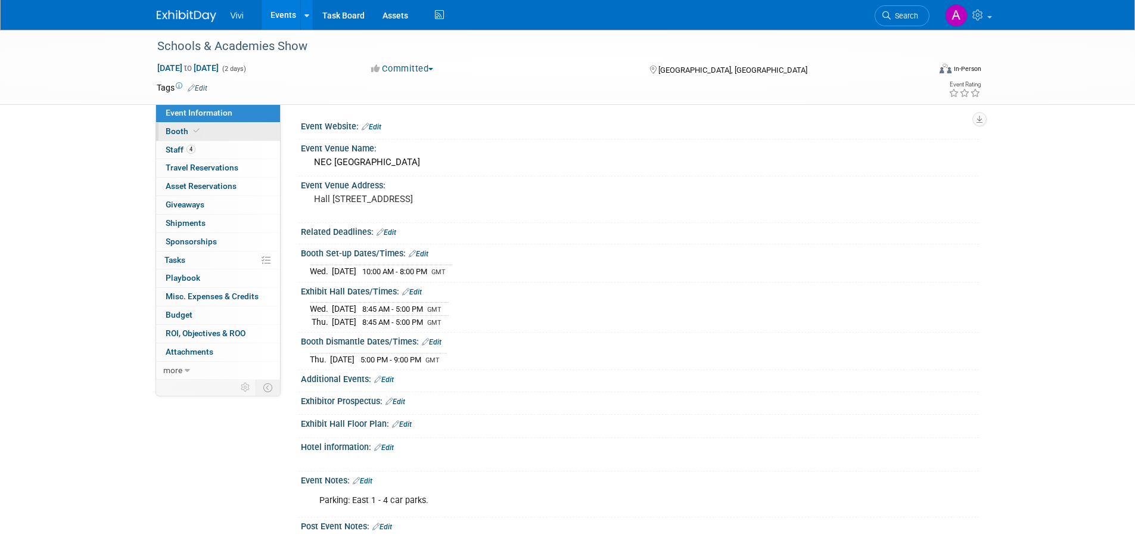
click at [217, 132] on link "Booth" at bounding box center [218, 132] width 124 height 18
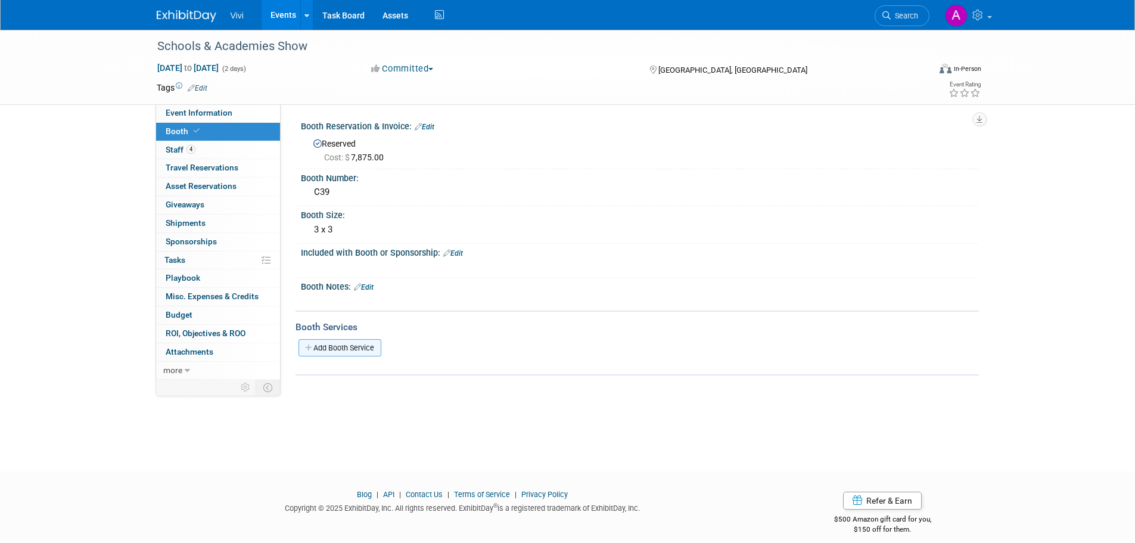
click at [371, 350] on link "Add Booth Service" at bounding box center [340, 347] width 83 height 17
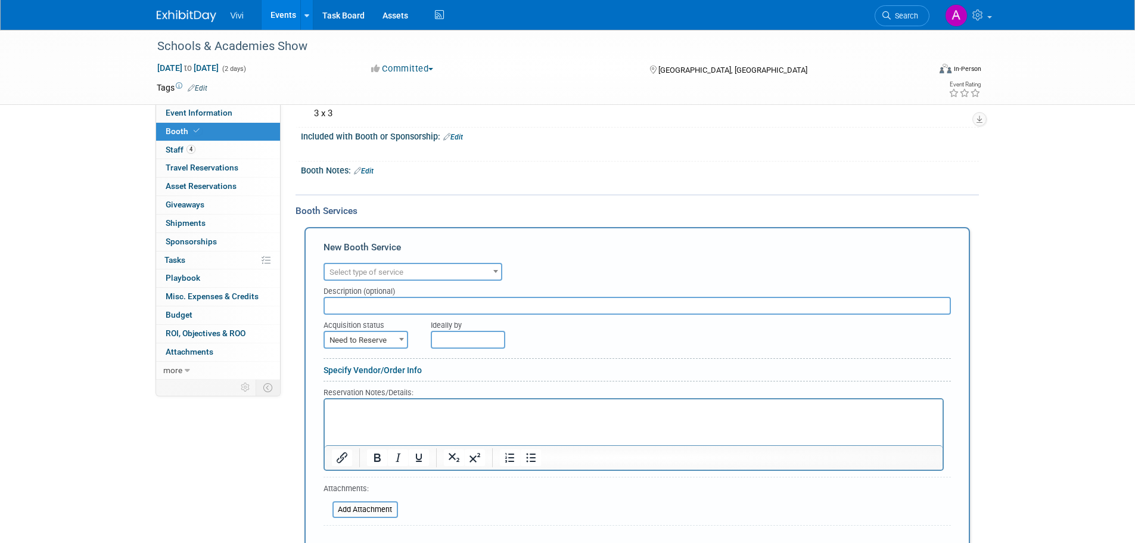
scroll to position [119, 0]
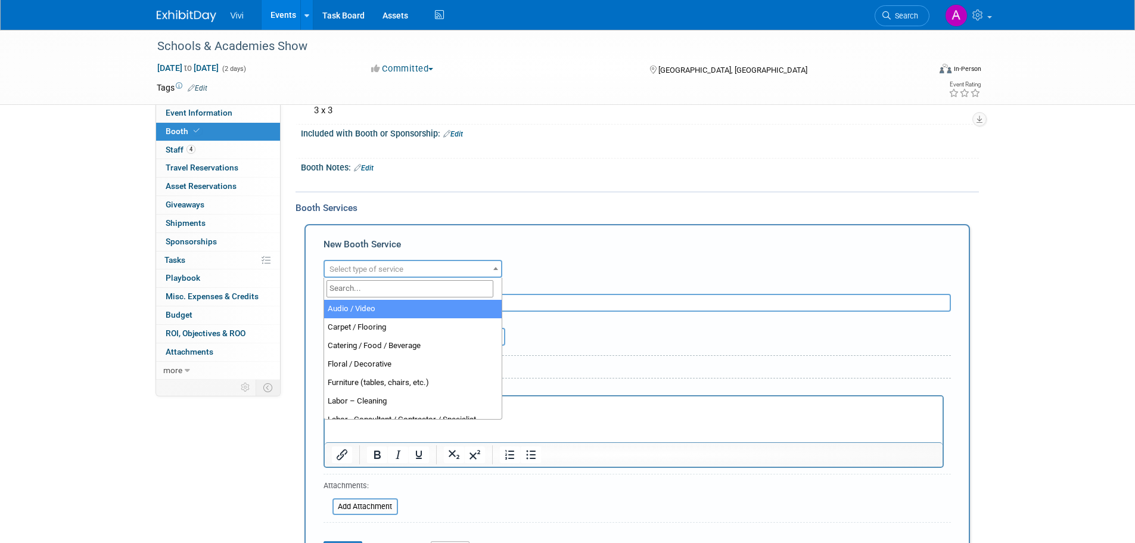
click at [414, 277] on span "Select type of service" at bounding box center [413, 269] width 176 height 17
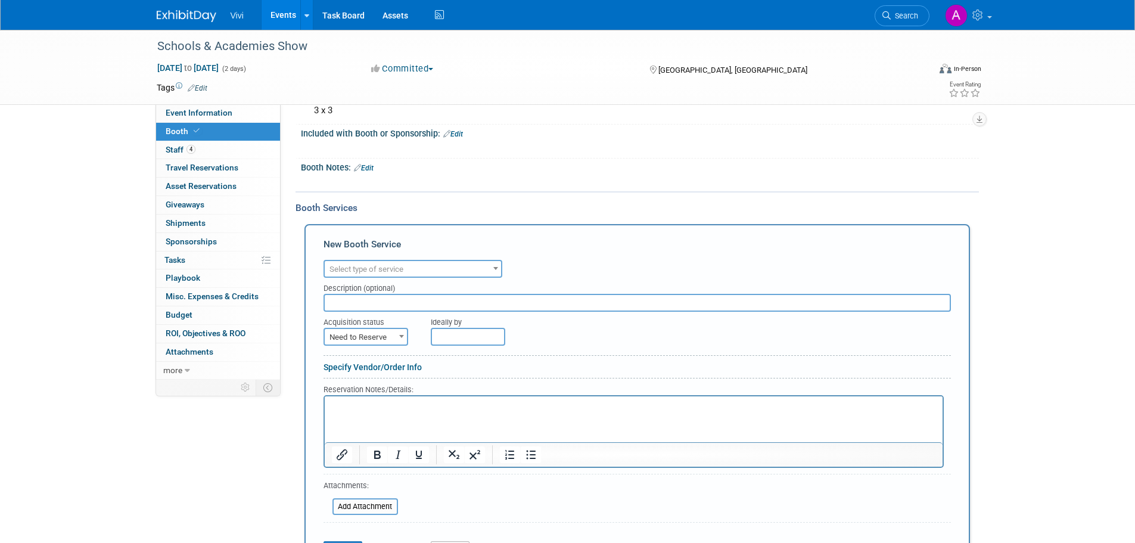
click at [156, 463] on div "Event Information Event Info Booth Booth 4 Staff 4 Staff 0 Travel Reservations …" at bounding box center [568, 251] width 840 height 681
click at [400, 271] on span "Select type of service" at bounding box center [367, 269] width 74 height 9
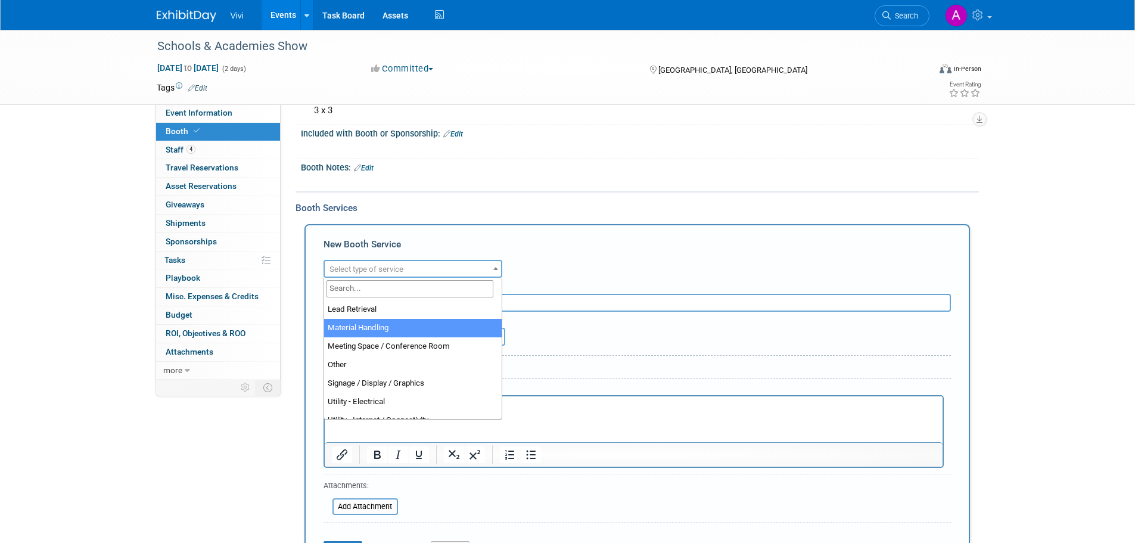
scroll to position [246, 0]
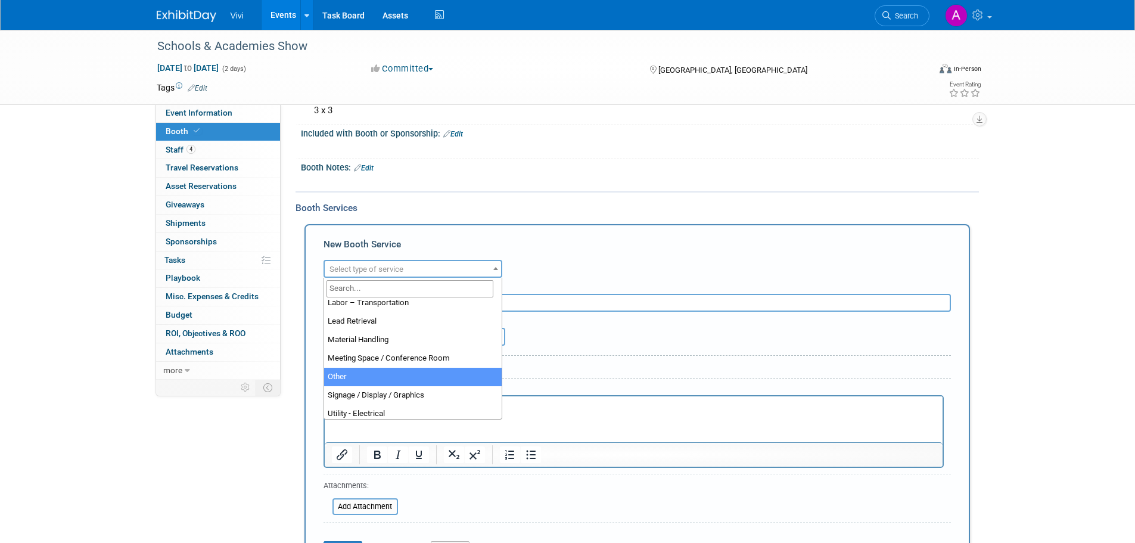
select select "1"
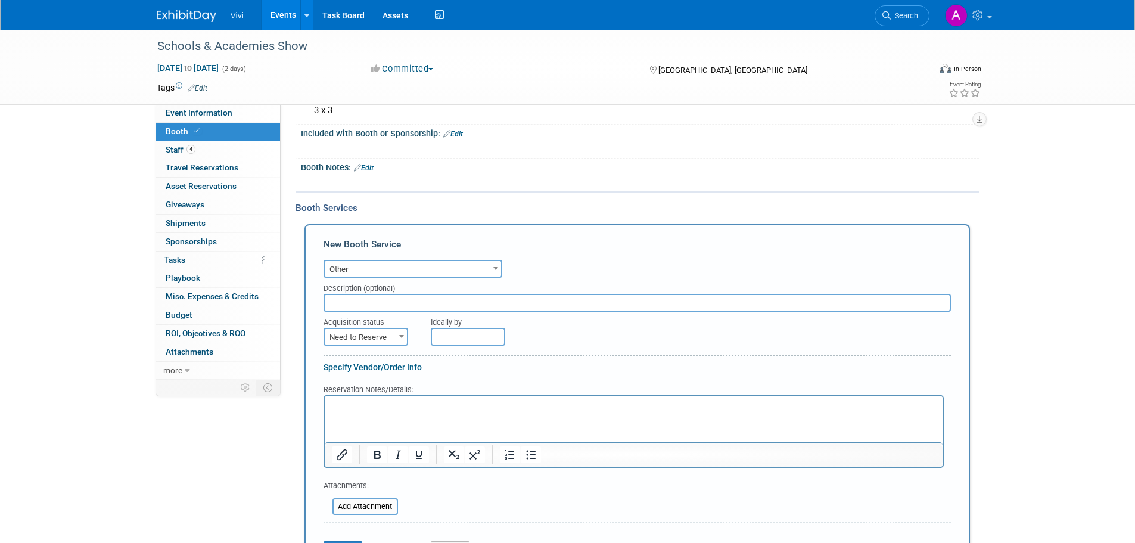
click at [393, 304] on input "text" at bounding box center [637, 303] width 627 height 18
type input "Stand build"
click at [395, 351] on form "Audio / Video Carpet / Flooring Catering / Food / Beverage Floral / Decorative …" at bounding box center [637, 410] width 627 height 307
click at [394, 340] on span "Need to Reserve" at bounding box center [366, 337] width 82 height 17
select select "2"
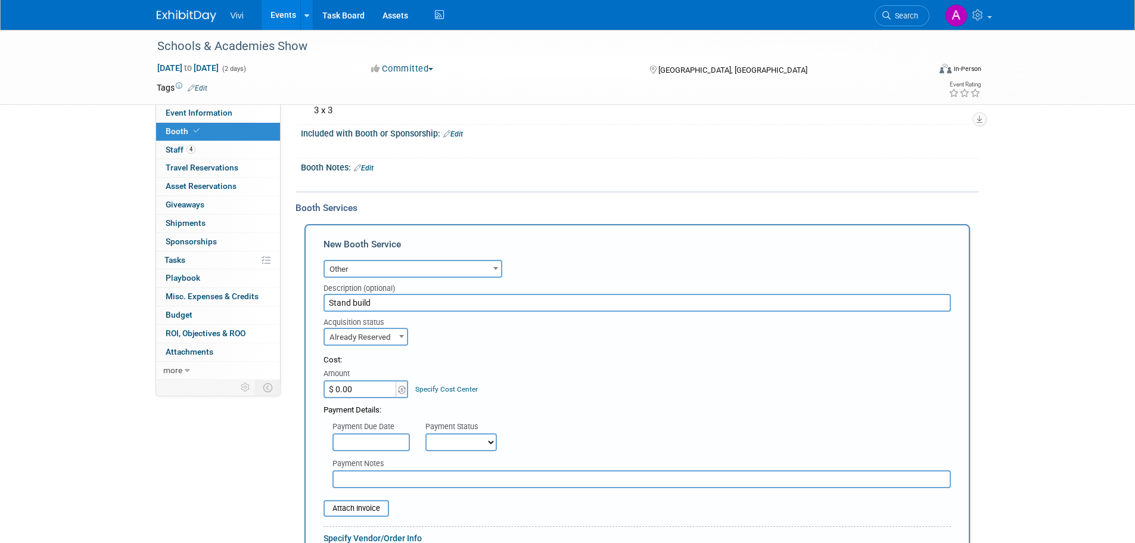
click at [356, 387] on input "$ 0.00" at bounding box center [361, 389] width 74 height 18
type input "$ 9,216.00"
click at [623, 367] on div "Cost: Amount $ 9,216.00 Specify Cost Center Cost Center -- Not Specified --" at bounding box center [637, 376] width 627 height 43
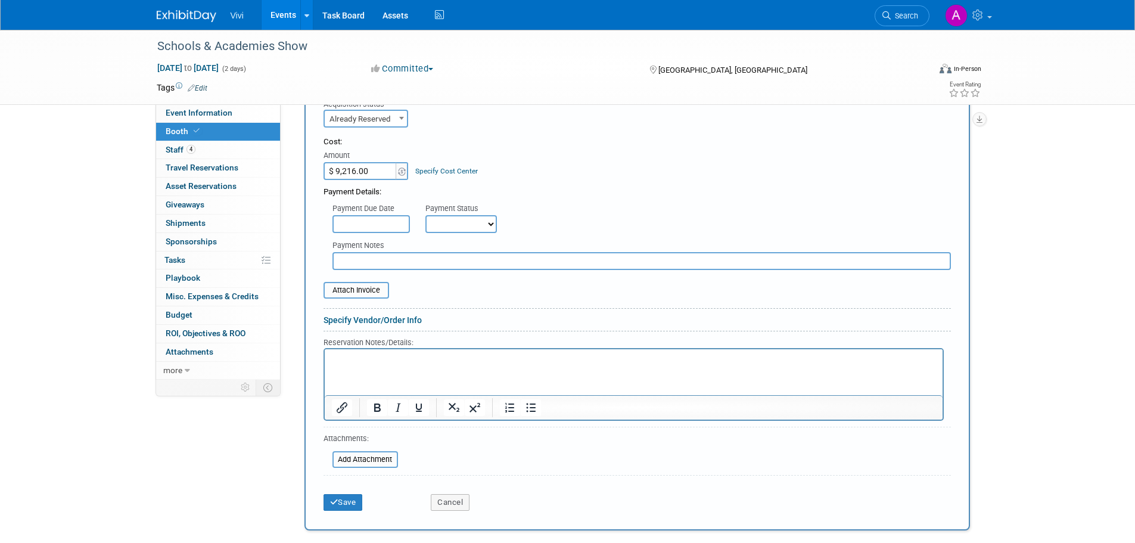
scroll to position [358, 0]
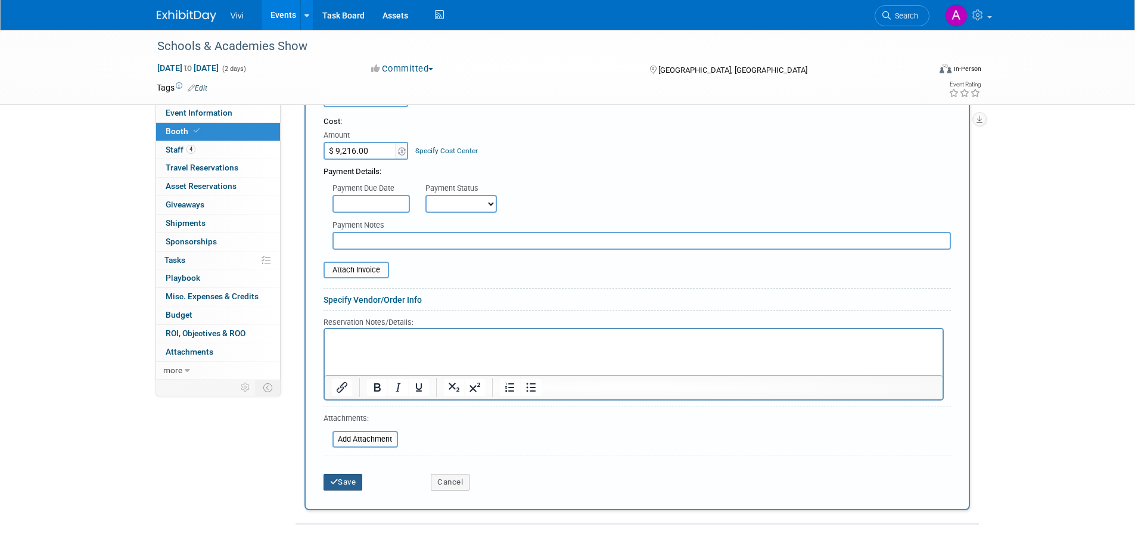
click at [350, 474] on button "Save" at bounding box center [343, 482] width 39 height 17
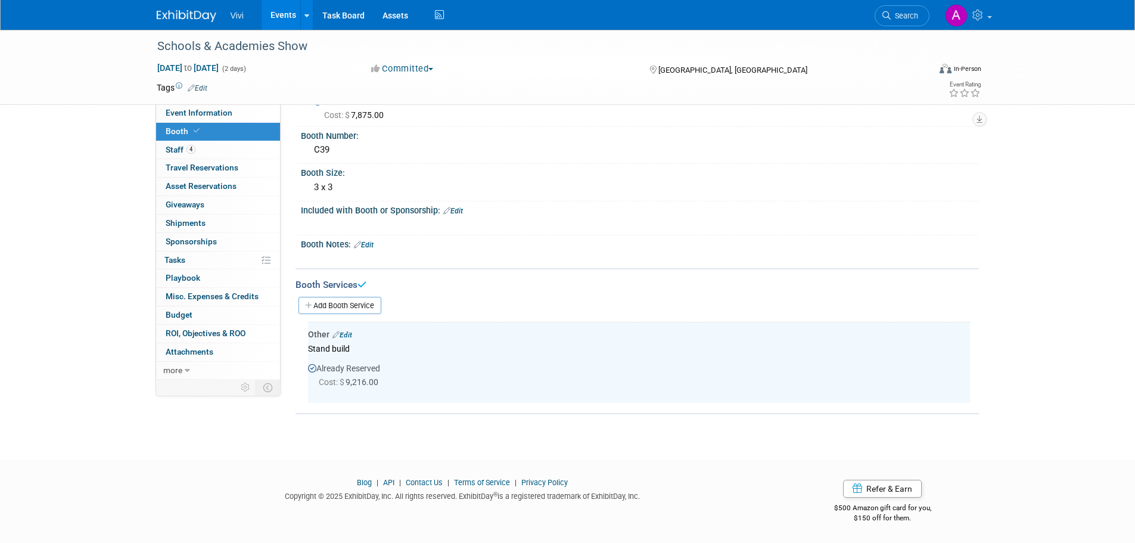
scroll to position [0, 0]
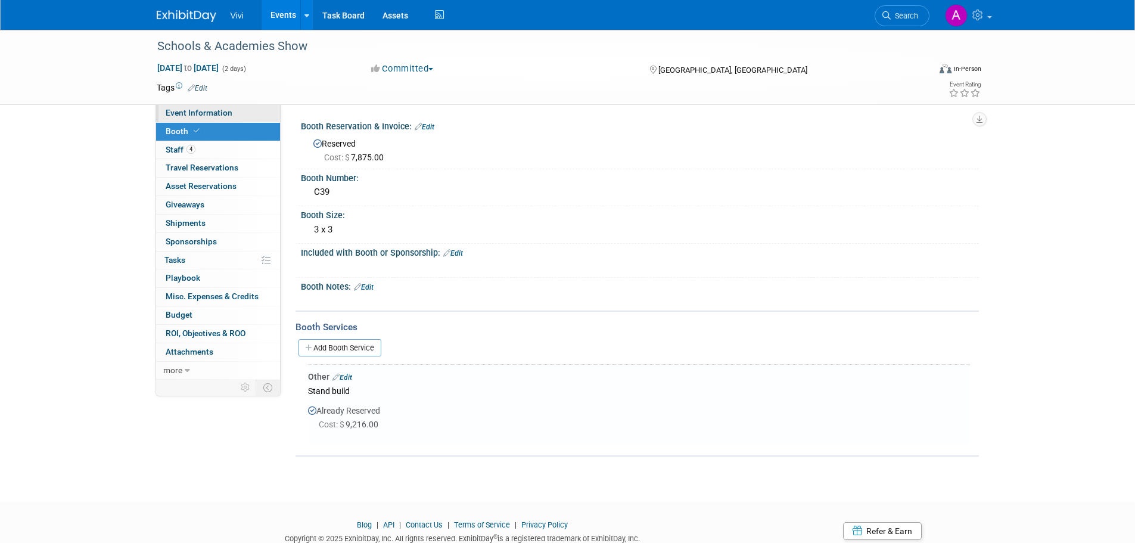
click at [194, 114] on span "Event Information" at bounding box center [199, 113] width 67 height 10
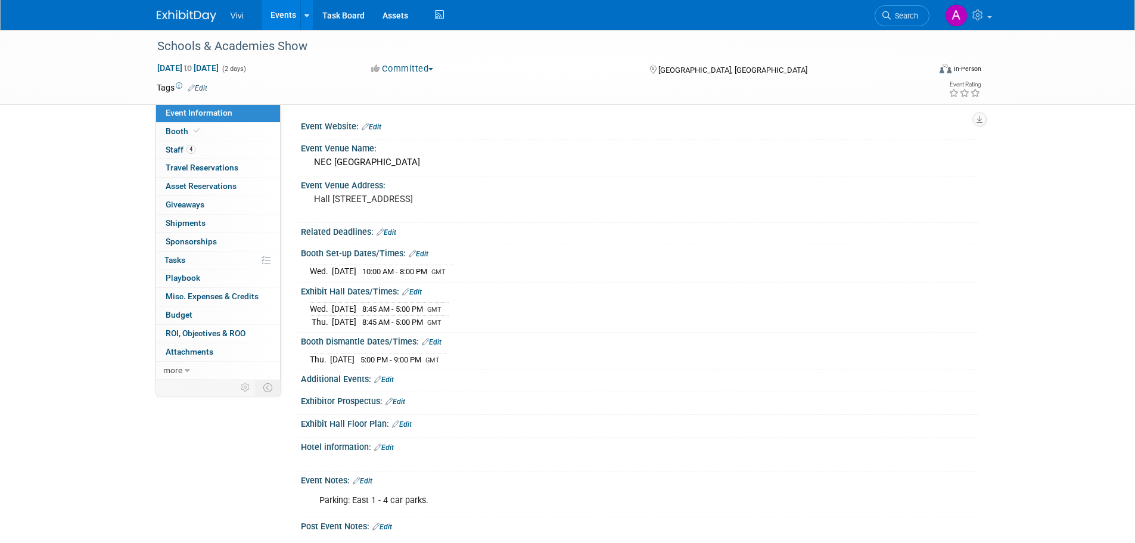
drag, startPoint x: 105, startPoint y: 191, endPoint x: 123, endPoint y: 172, distance: 25.7
click at [105, 191] on div "Schools & Academies Show Nov 19, 2025 to Nov 20, 2025 (2 days) Nov 19, 2025 to …" at bounding box center [567, 319] width 1135 height 579
click at [284, 13] on link "Events" at bounding box center [283, 15] width 43 height 30
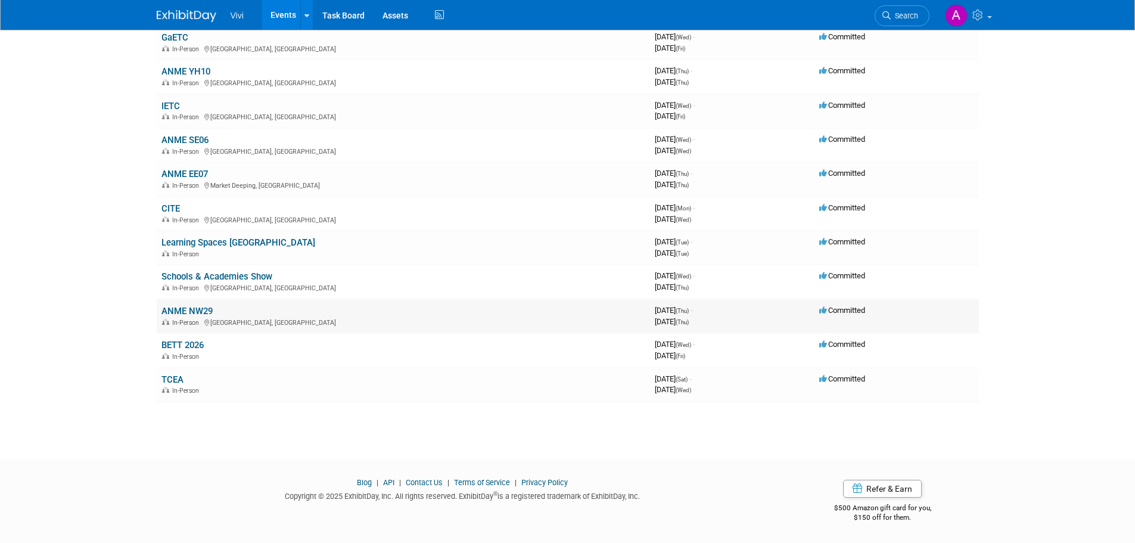
scroll to position [318, 0]
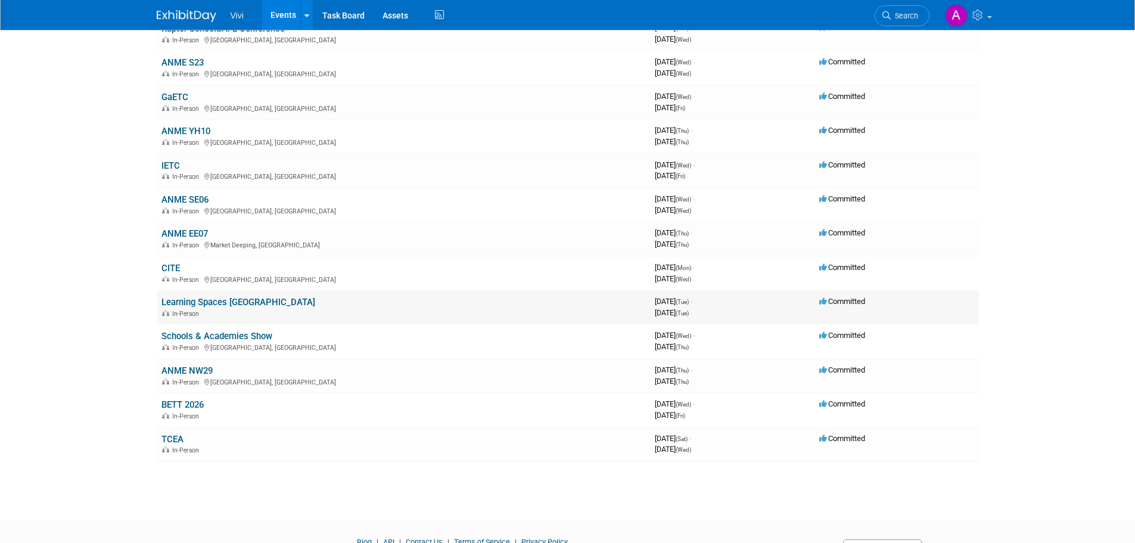
click at [212, 303] on link "Learning Spaces [GEOGRAPHIC_DATA]" at bounding box center [238, 302] width 154 height 11
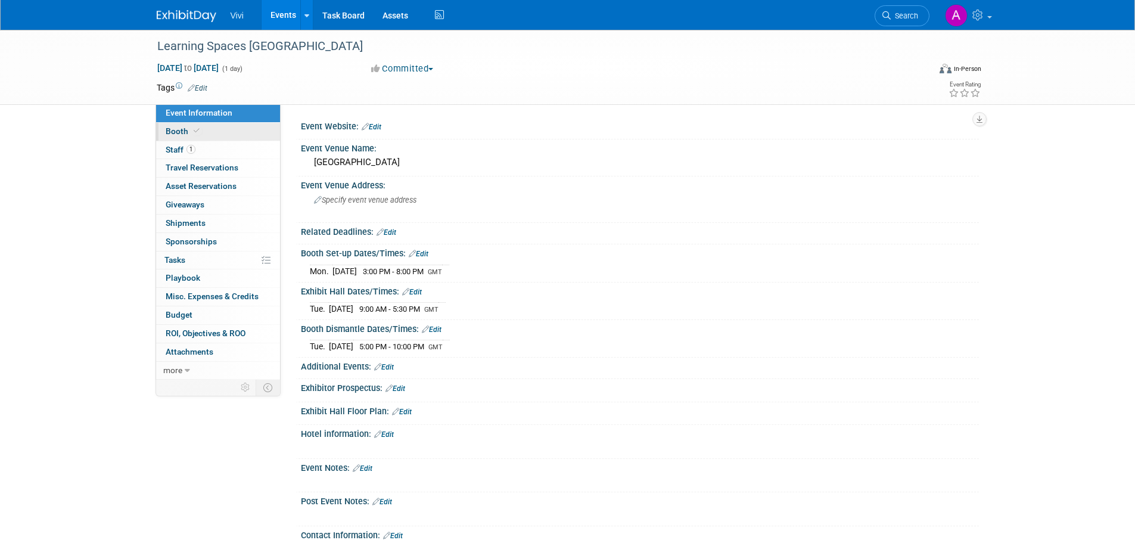
click at [237, 130] on link "Booth" at bounding box center [218, 132] width 124 height 18
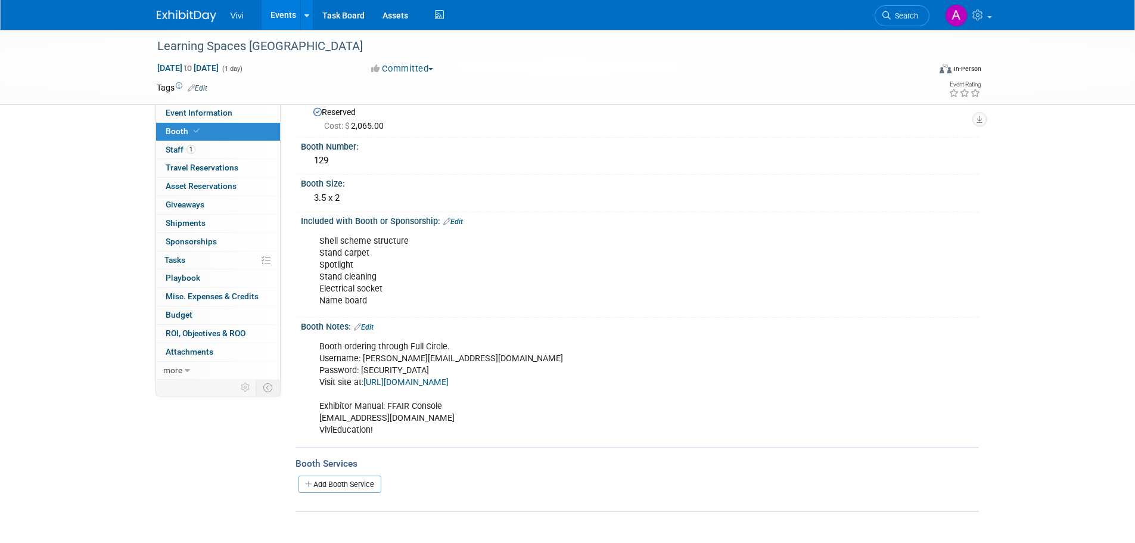
scroll to position [60, 0]
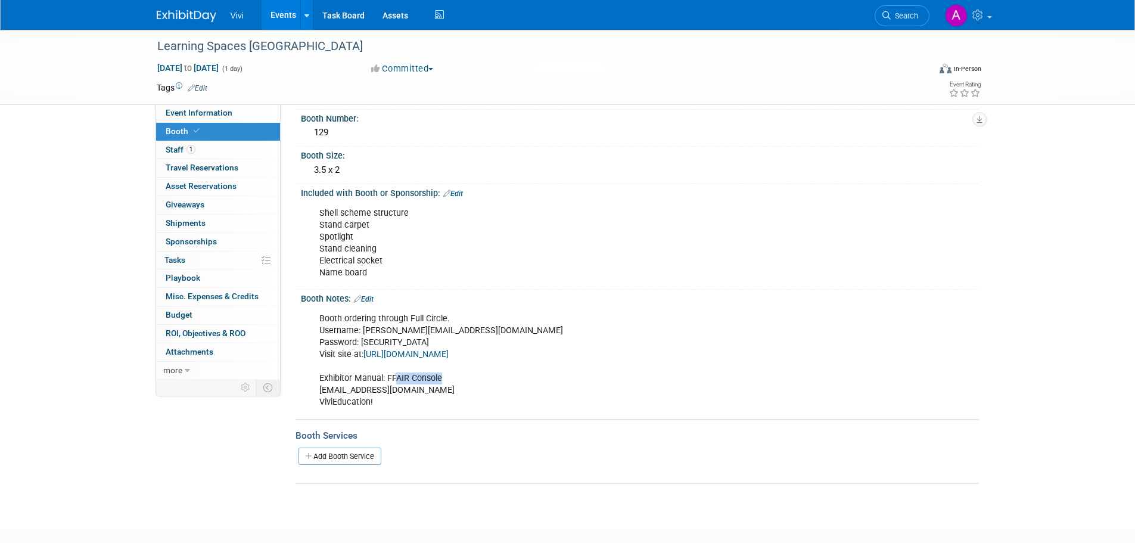
drag, startPoint x: 455, startPoint y: 375, endPoint x: 387, endPoint y: 377, distance: 67.9
click at [387, 377] on div "Booth ordering through Full Circle. Username: amyb@vivi.io Password: cZK3cytbXz…" at bounding box center [579, 361] width 537 height 108
click at [389, 378] on div "Booth ordering through Full Circle. Username: amyb@vivi.io Password: cZK3cytbXz…" at bounding box center [579, 361] width 537 height 108
drag, startPoint x: 388, startPoint y: 377, endPoint x: 440, endPoint y: 378, distance: 52.4
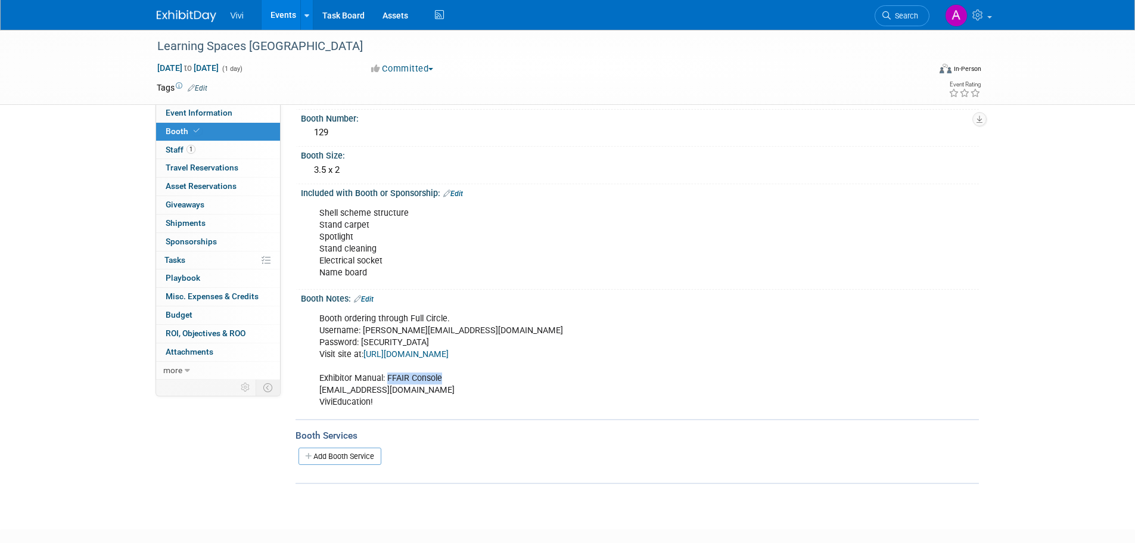
click at [440, 378] on div "Booth ordering through Full Circle. Username: amyb@vivi.io Password: cZK3cytbXz…" at bounding box center [579, 361] width 537 height 108
copy div "FFAIR Console"
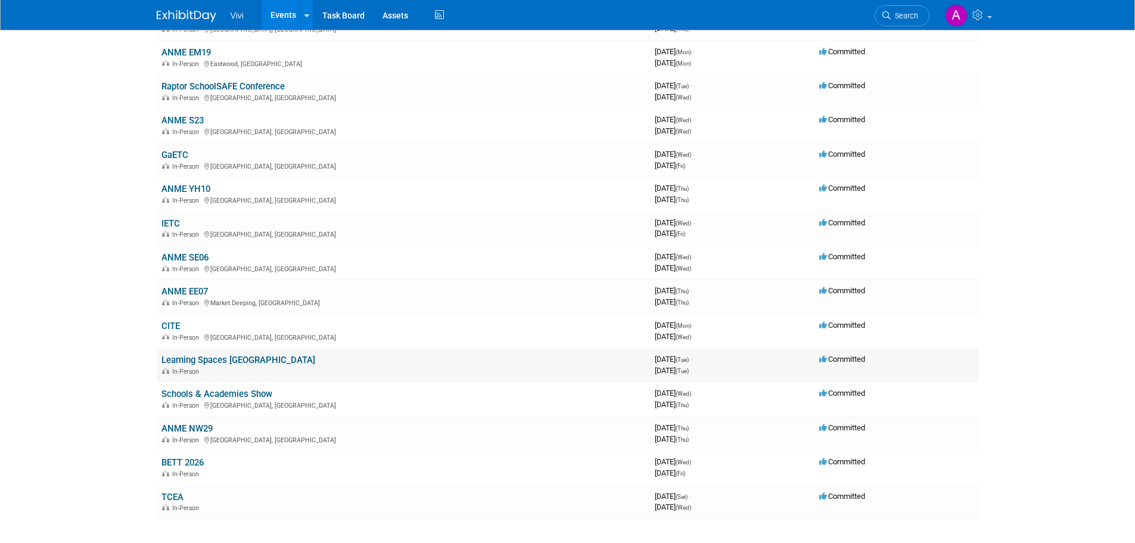
scroll to position [298, 0]
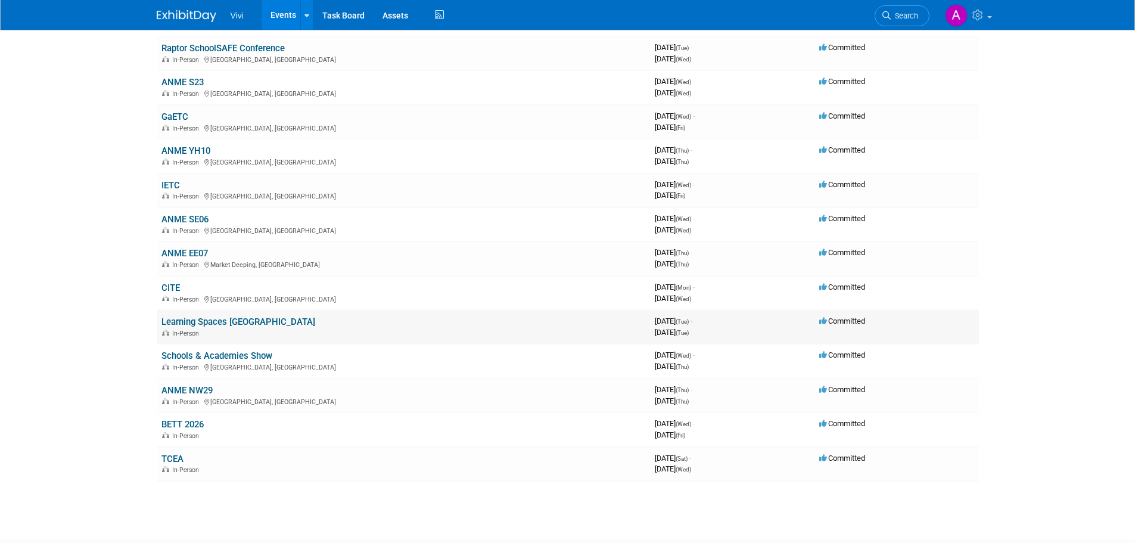
click at [225, 321] on link "Learning Spaces [GEOGRAPHIC_DATA]" at bounding box center [238, 321] width 154 height 11
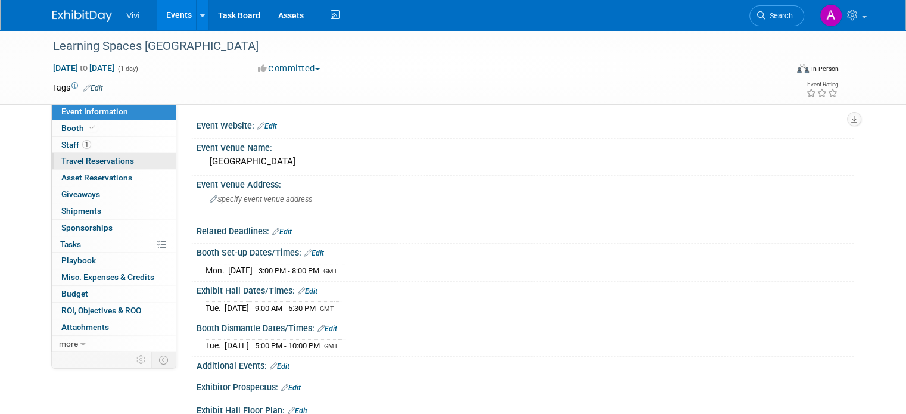
click at [98, 161] on span "Travel Reservations 0" at bounding box center [97, 161] width 73 height 10
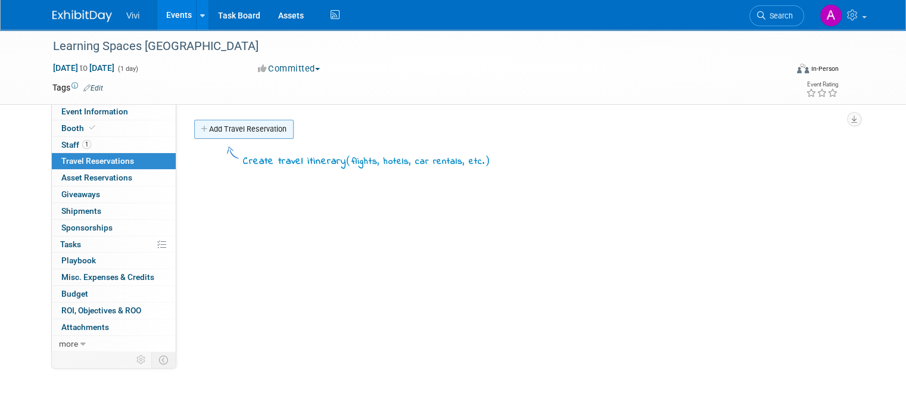
click at [252, 127] on link "Add Travel Reservation" at bounding box center [244, 129] width 100 height 19
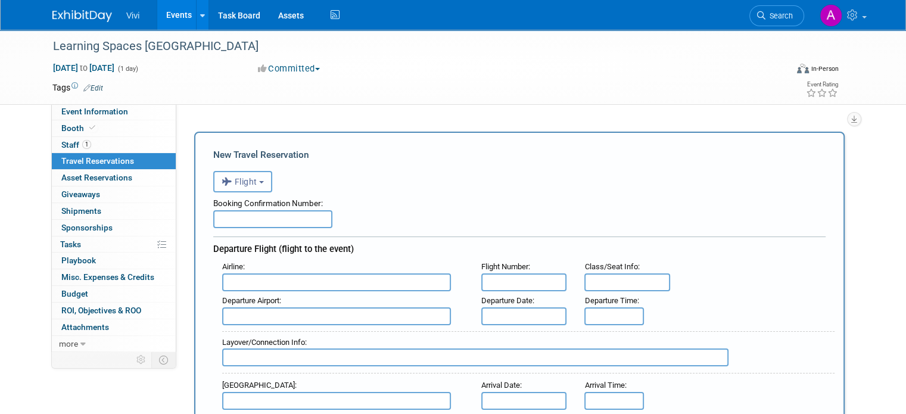
click at [235, 184] on span "Flight" at bounding box center [240, 182] width 36 height 10
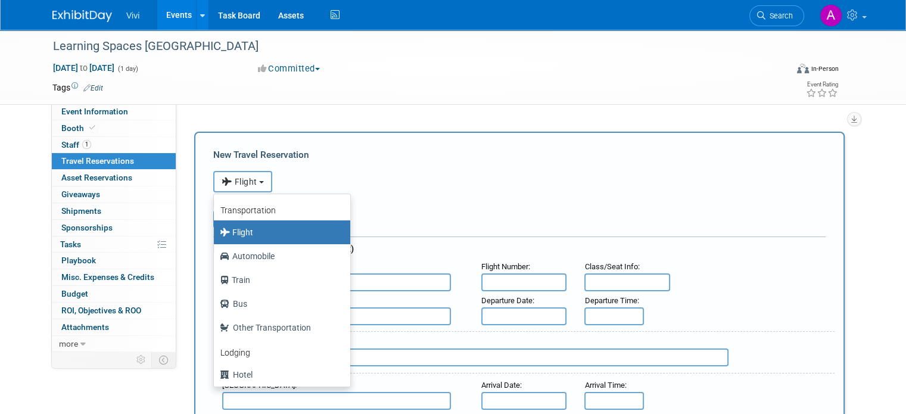
scroll to position [50, 0]
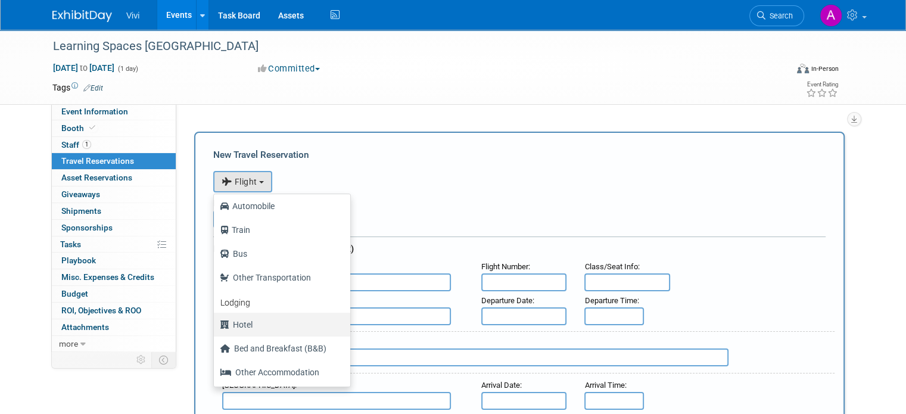
click at [247, 318] on label "Hotel" at bounding box center [279, 324] width 119 height 19
click at [216, 319] on input "Hotel" at bounding box center [212, 323] width 8 height 8
select select "6"
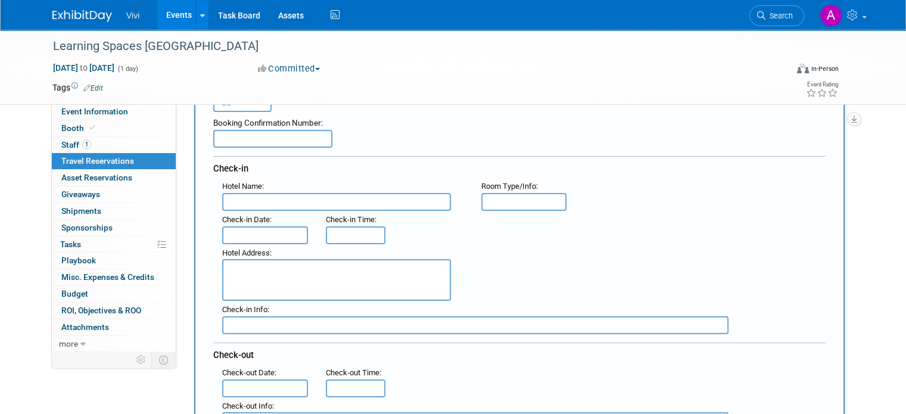
scroll to position [60, 0]
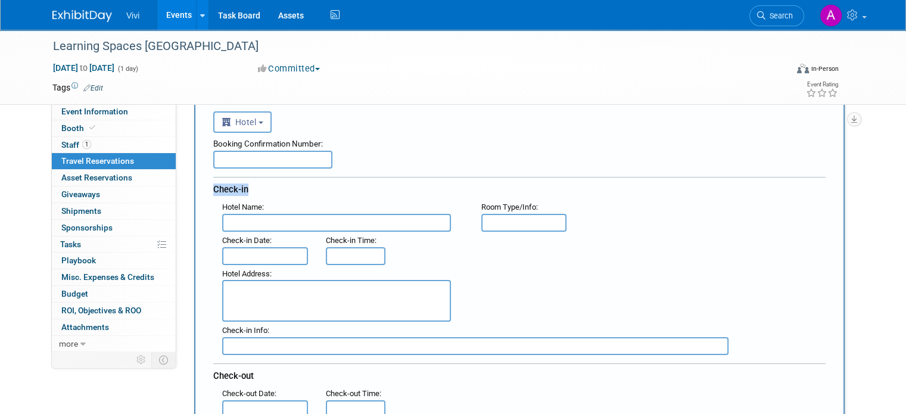
click at [269, 167] on div "Booking Confirmation Number: Check-in Hotel Name : Flight Number : Room Type/In…" at bounding box center [519, 292] width 613 height 318
click at [275, 158] on input "text" at bounding box center [272, 160] width 119 height 18
type input "BEE6251689"
click at [276, 218] on input "text" at bounding box center [336, 223] width 229 height 18
type input "Premier Inn Glasgow Pacific Quay (SECC)"
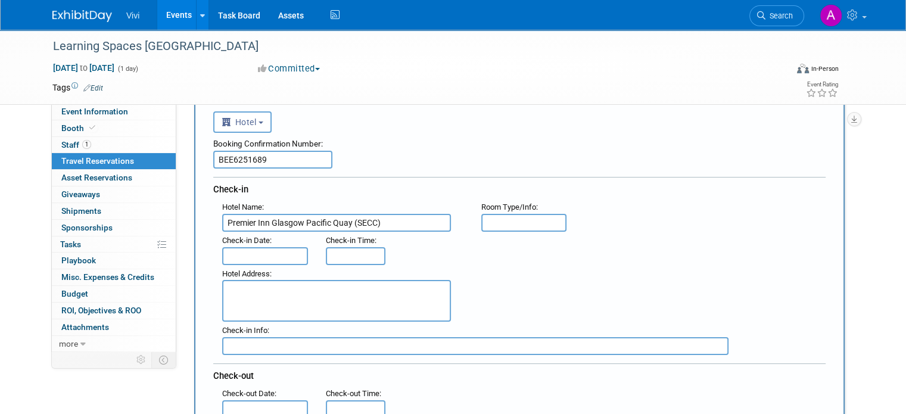
click at [500, 220] on input "text" at bounding box center [524, 223] width 86 height 18
type input "Double"
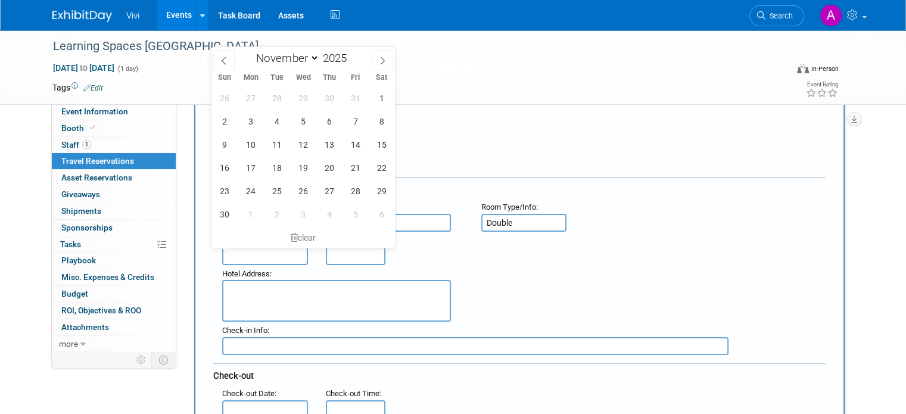
click at [264, 259] on input "text" at bounding box center [265, 256] width 86 height 18
click at [256, 162] on span "17" at bounding box center [250, 167] width 23 height 23
type input "[DATE]"
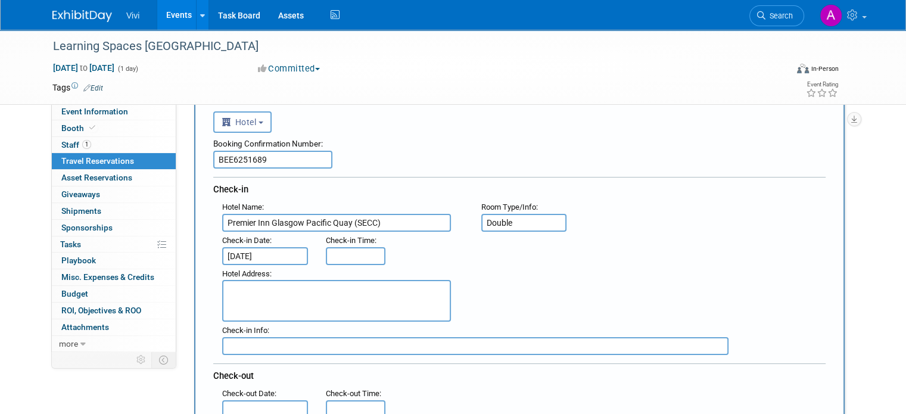
type input "3:00 PM"
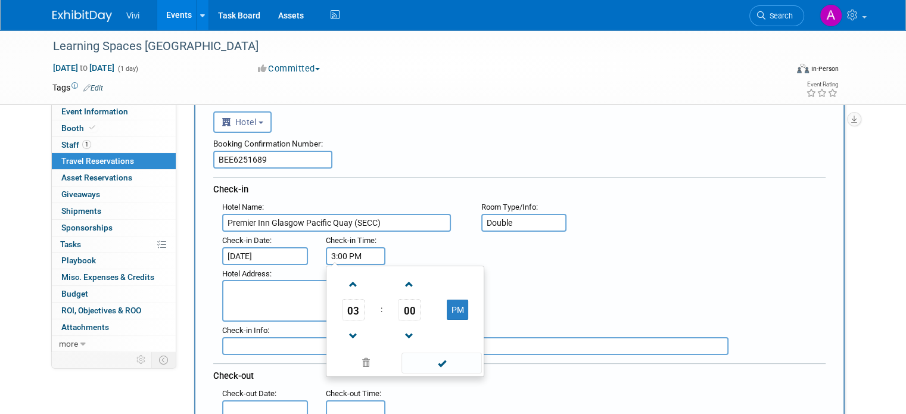
click at [338, 254] on input "3:00 PM" at bounding box center [356, 256] width 60 height 18
click at [443, 359] on span at bounding box center [442, 363] width 80 height 21
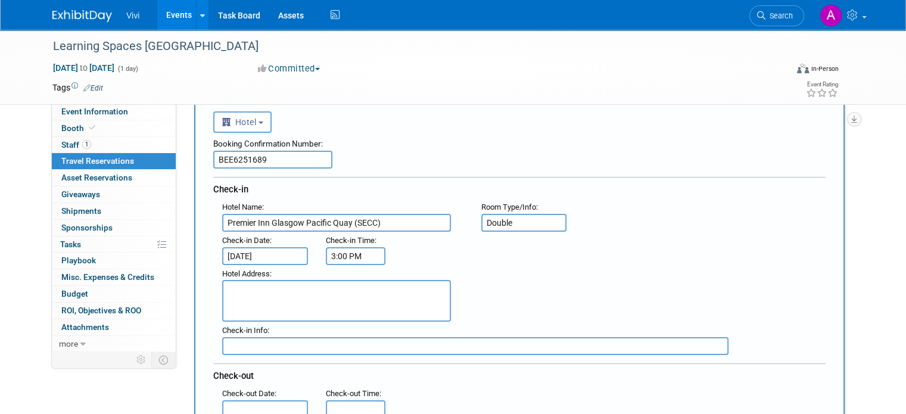
click at [297, 300] on textarea at bounding box center [336, 301] width 229 height 42
click at [225, 293] on textarea at bounding box center [336, 301] width 229 height 42
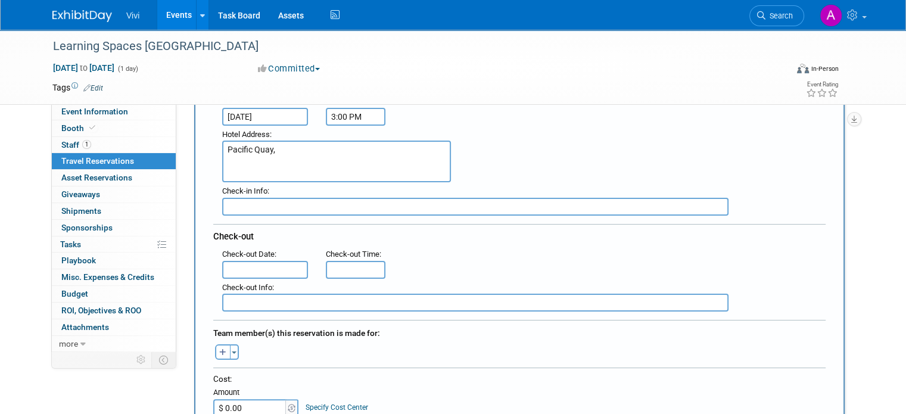
scroll to position [179, 0]
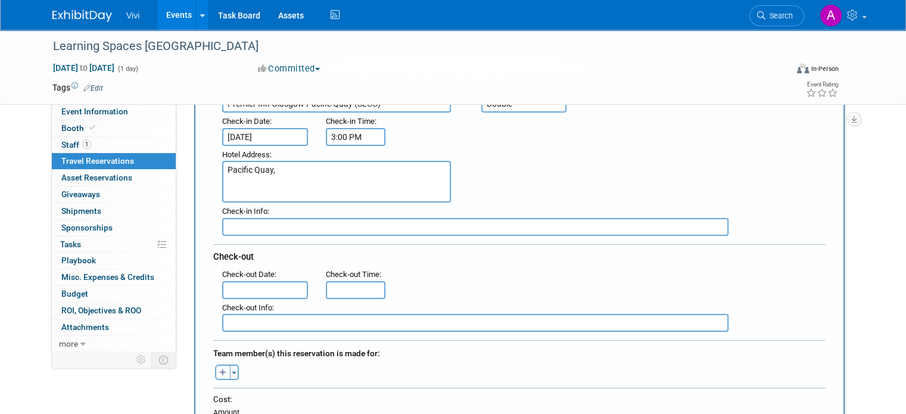
click at [284, 172] on textarea "Pacific Quay," at bounding box center [336, 182] width 229 height 42
type textarea "[STREET_ADDRESS]"
click at [287, 228] on input "text" at bounding box center [475, 227] width 506 height 18
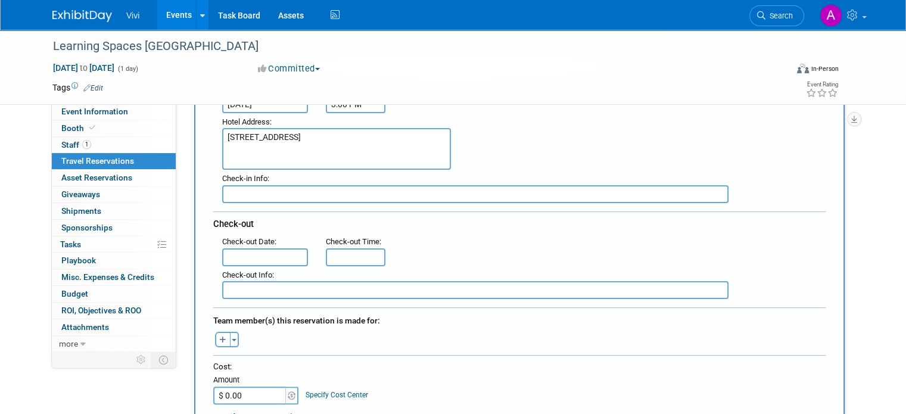
scroll to position [238, 0]
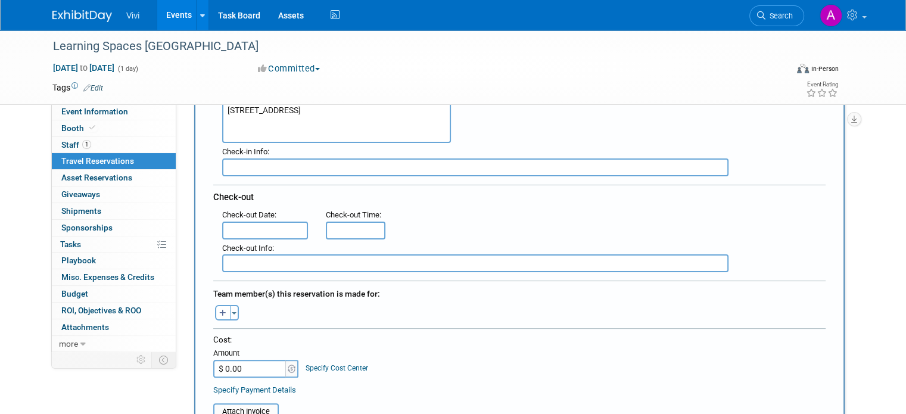
click at [229, 226] on input "text" at bounding box center [265, 231] width 86 height 18
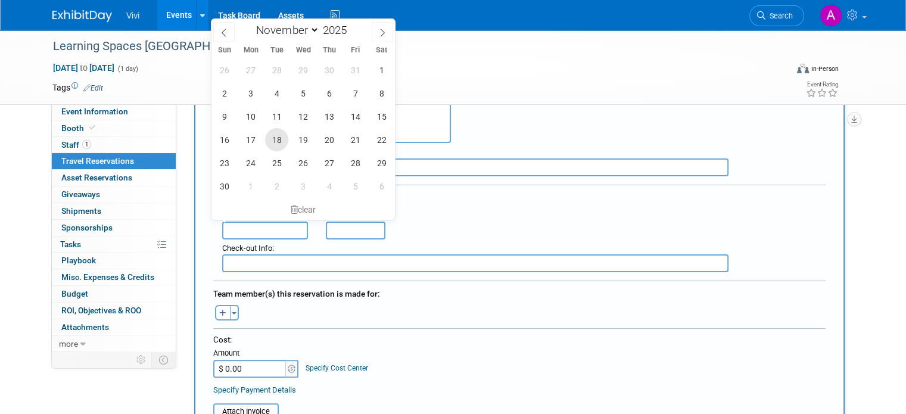
click at [272, 137] on span "18" at bounding box center [276, 139] width 23 height 23
type input "[DATE]"
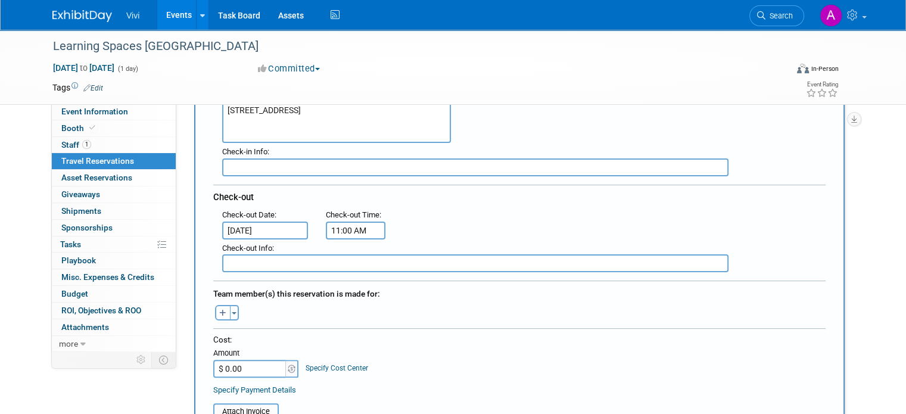
click at [341, 222] on input "11:00 AM" at bounding box center [356, 231] width 60 height 18
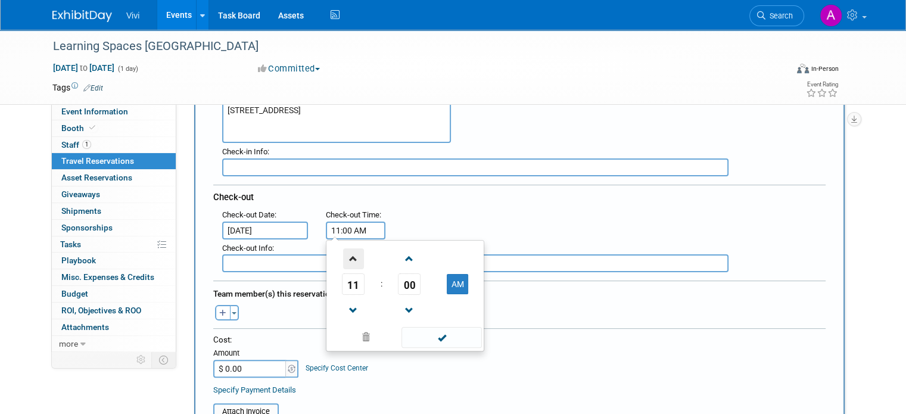
click at [344, 248] on span at bounding box center [353, 258] width 21 height 21
type input "12:00 PM"
click at [439, 328] on span at bounding box center [442, 337] width 80 height 21
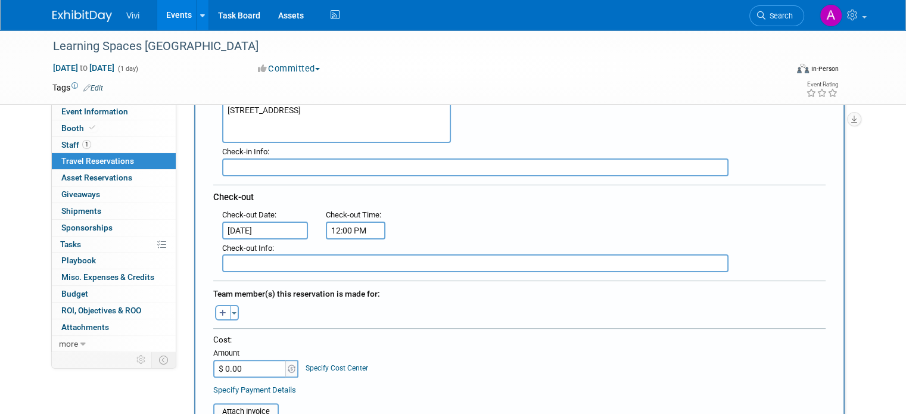
scroll to position [298, 0]
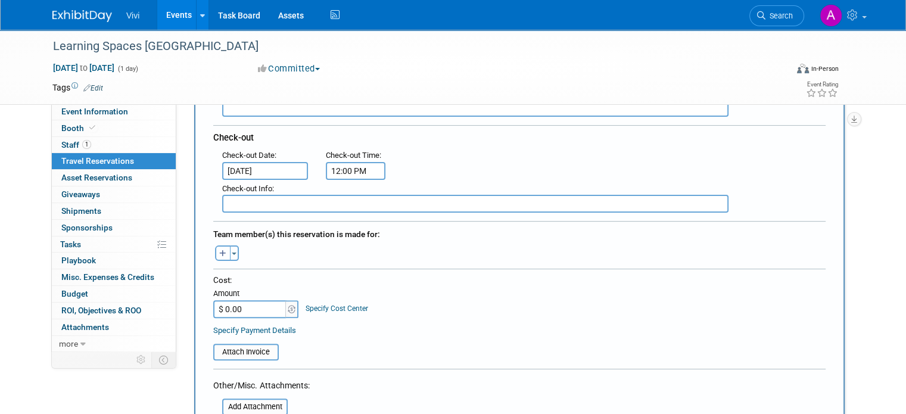
click at [217, 245] on button "button" at bounding box center [222, 252] width 15 height 15
select select
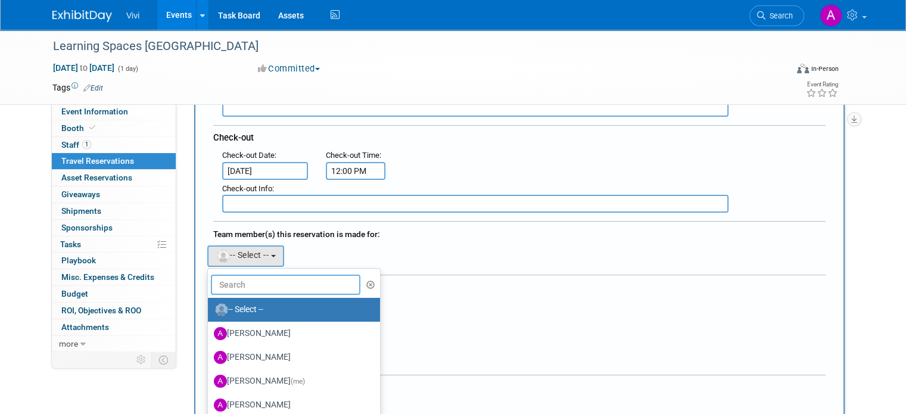
click at [255, 276] on input "text" at bounding box center [286, 285] width 150 height 20
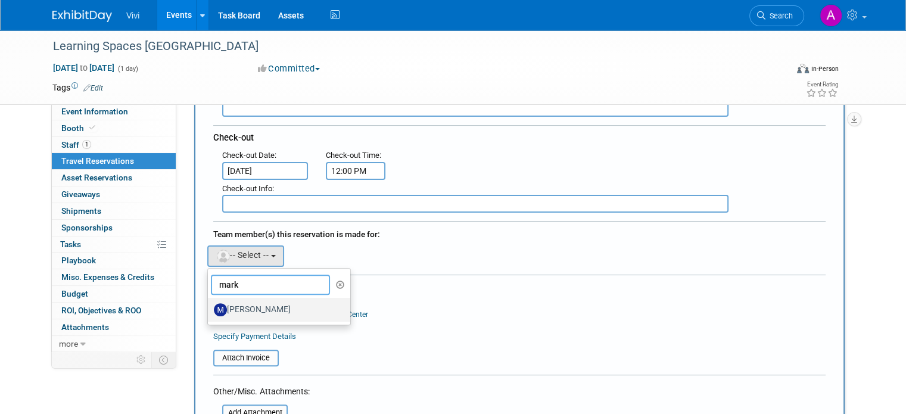
type input "mark"
click at [256, 306] on label "[PERSON_NAME]" at bounding box center [276, 309] width 125 height 19
click at [210, 306] on input "[PERSON_NAME]" at bounding box center [206, 308] width 8 height 8
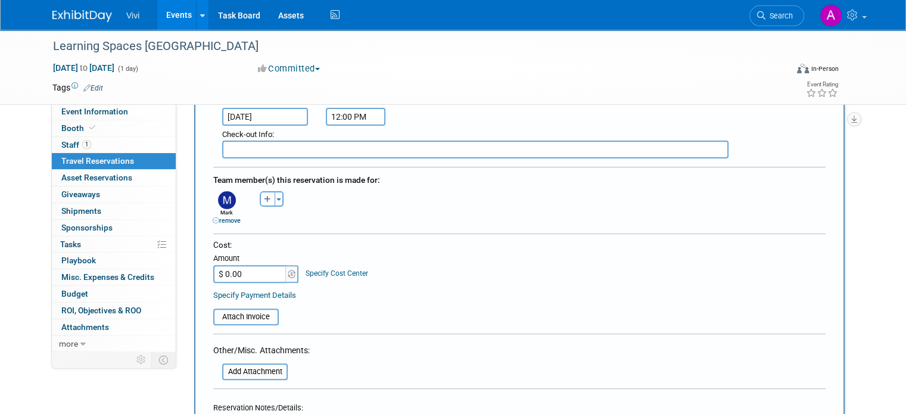
scroll to position [417, 0]
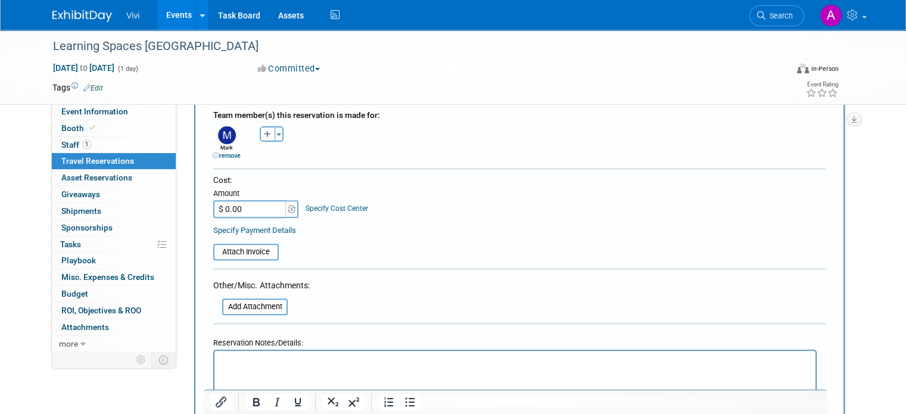
click at [213, 202] on input "$ 0.00" at bounding box center [250, 209] width 74 height 18
type input "$ 104.99"
click at [298, 233] on table "Attach Invoice" at bounding box center [519, 246] width 613 height 27
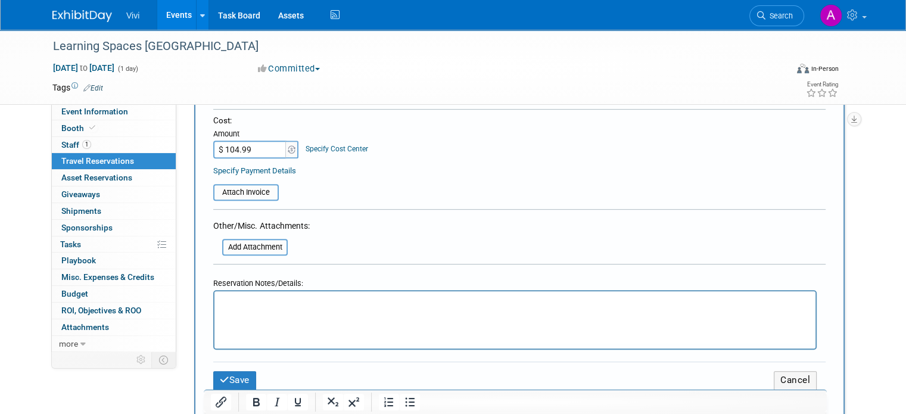
click at [276, 309] on html at bounding box center [515, 299] width 601 height 17
click at [238, 372] on button "Save" at bounding box center [234, 380] width 43 height 18
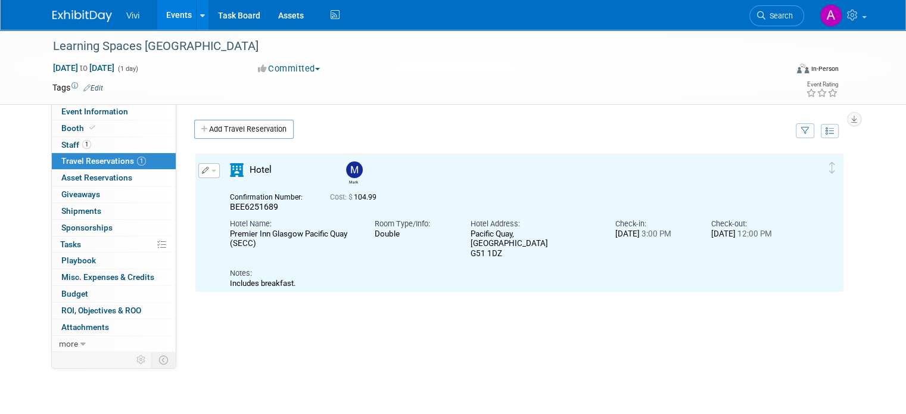
scroll to position [0, 0]
